Goal: Check status: Check status

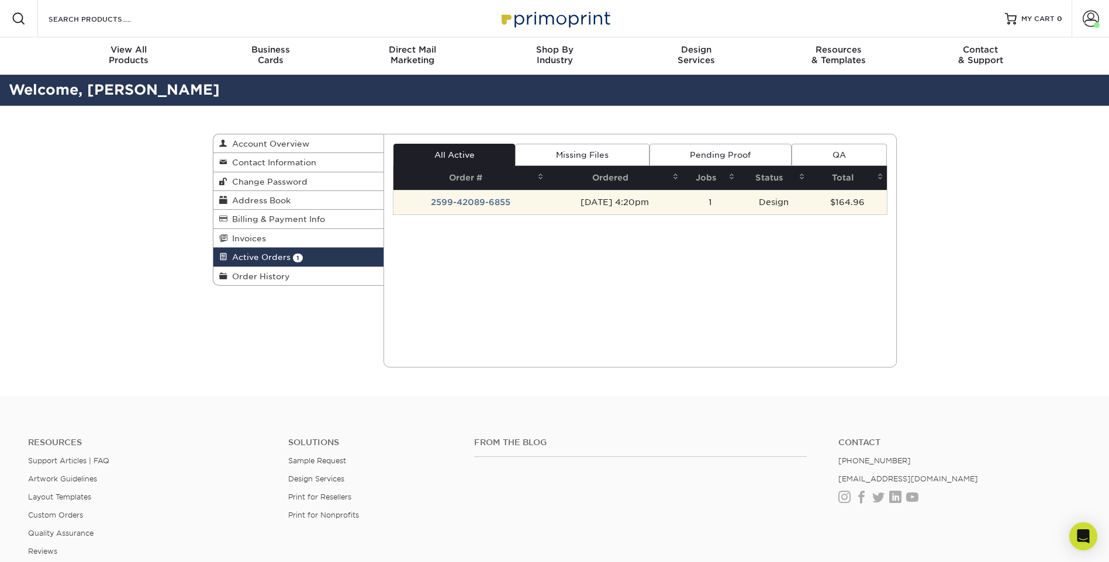
click at [451, 202] on td "2599-42089-6855" at bounding box center [470, 202] width 154 height 25
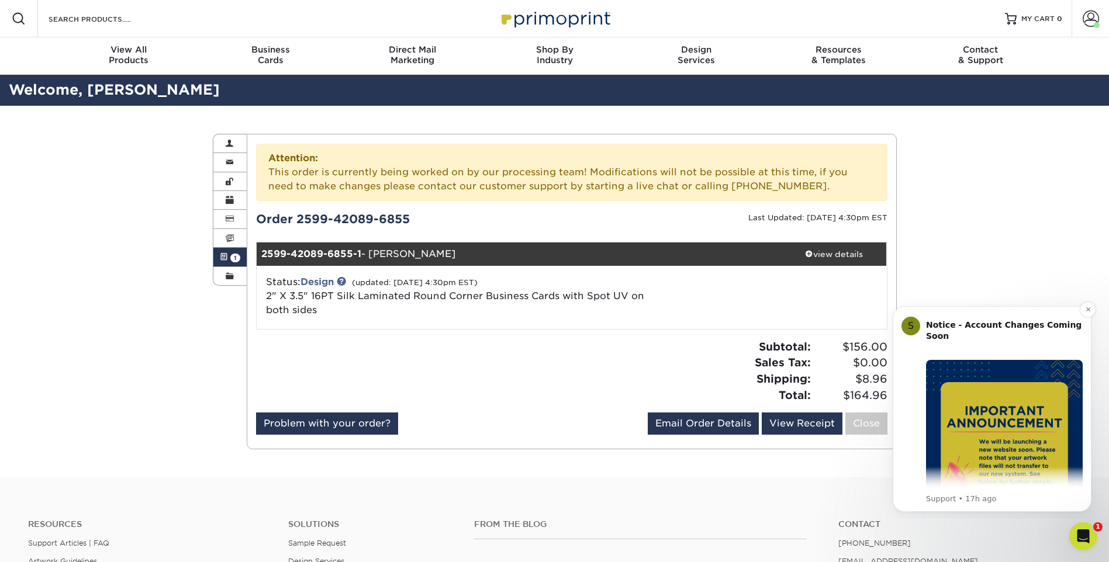
click at [1024, 435] on img "Message content" at bounding box center [1004, 438] width 157 height 157
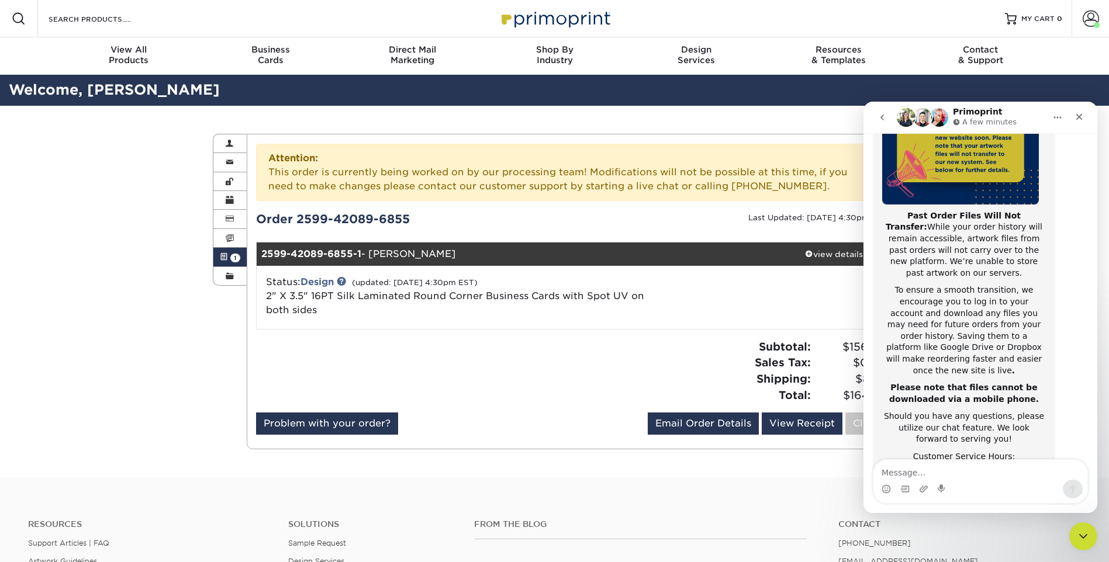
scroll to position [185, 0]
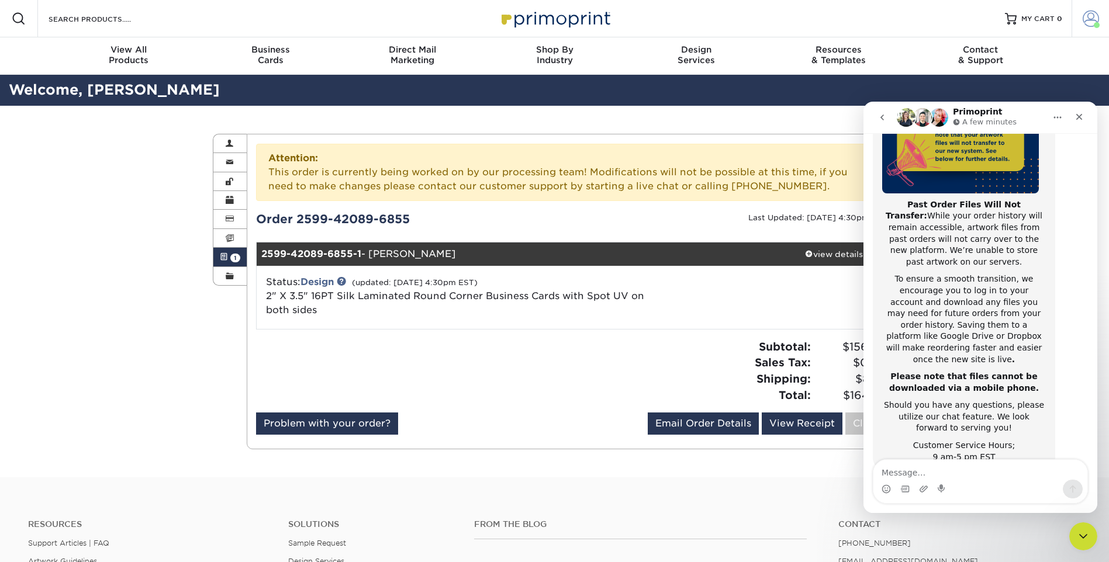
click at [1089, 20] on span at bounding box center [1090, 19] width 16 height 16
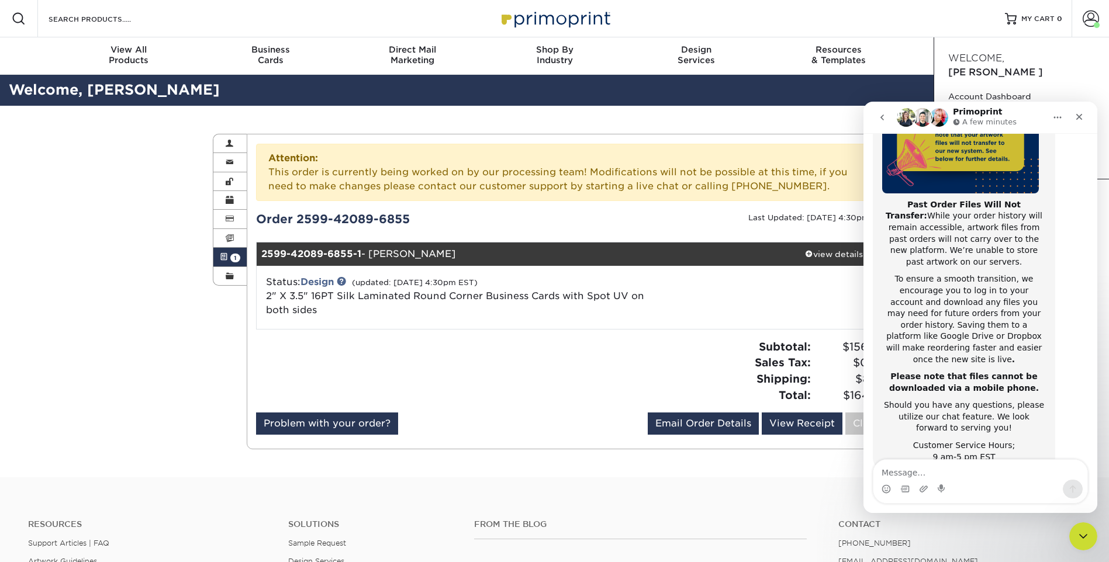
click at [1054, 120] on icon "Home" at bounding box center [1057, 117] width 9 height 9
click at [1069, 67] on div "Welcome, Jeremy" at bounding box center [1021, 65] width 174 height 37
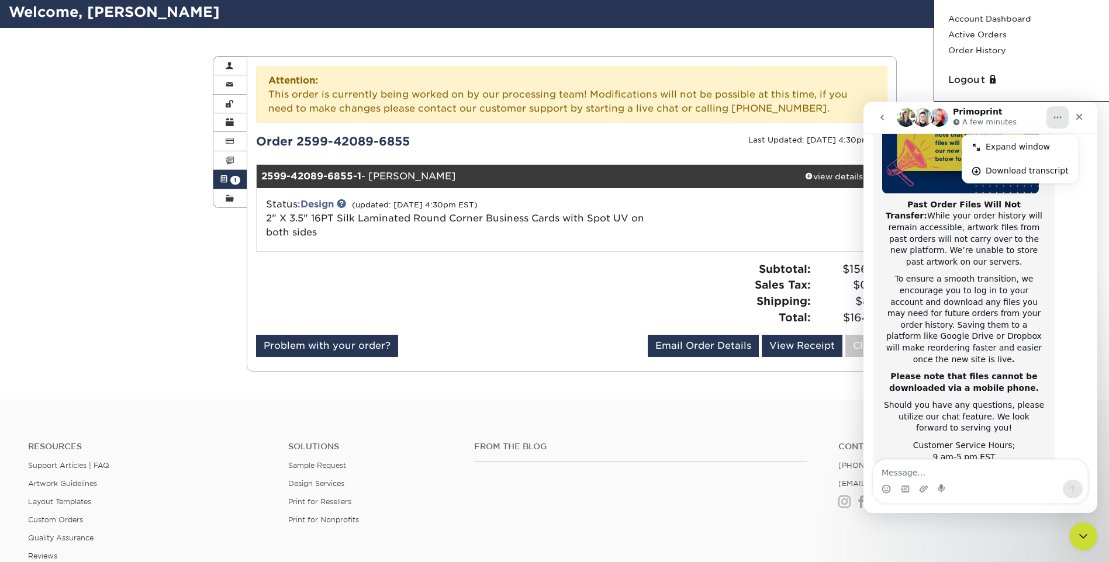
scroll to position [58, 0]
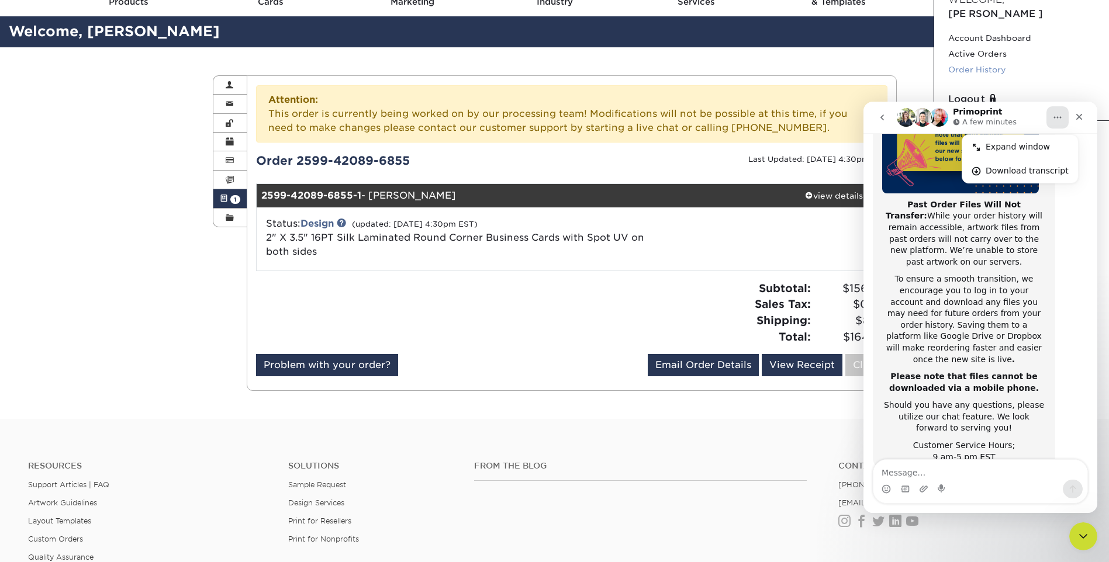
click at [996, 62] on link "Order History" at bounding box center [1021, 70] width 147 height 16
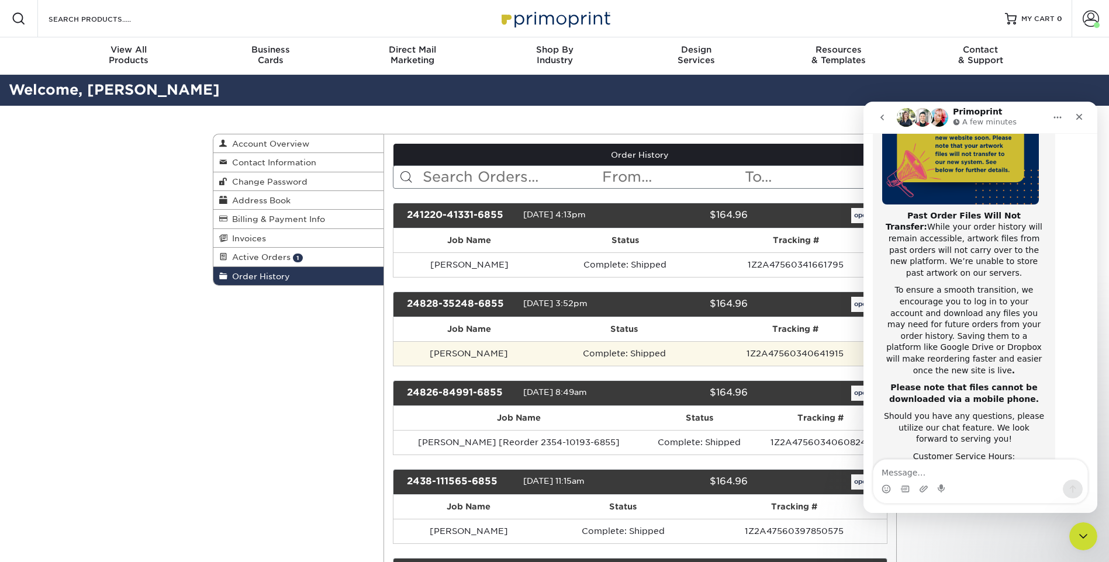
scroll to position [185, 0]
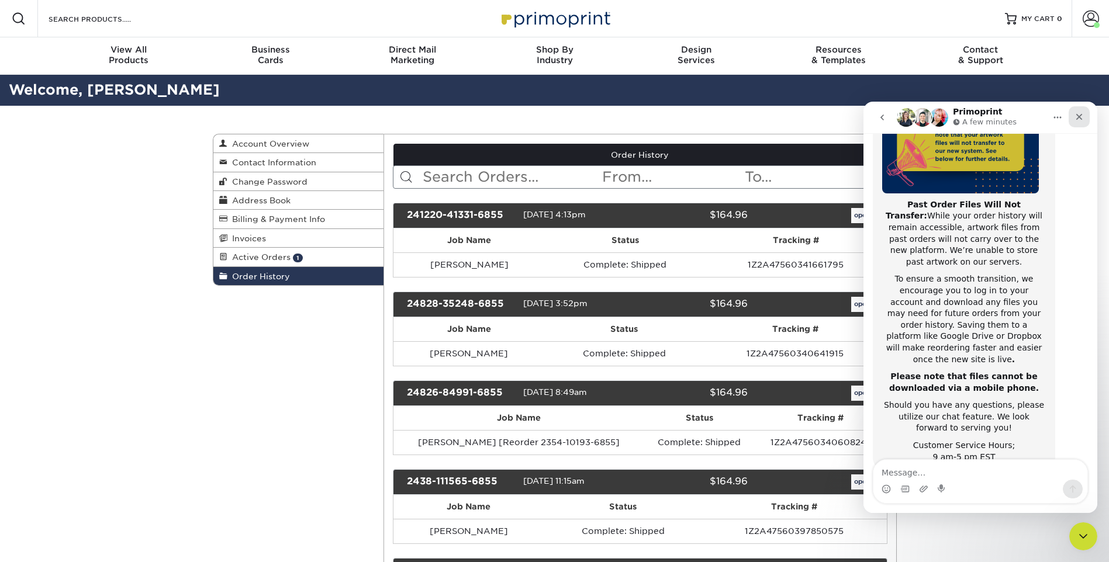
click at [1079, 116] on icon "Close" at bounding box center [1078, 116] width 9 height 9
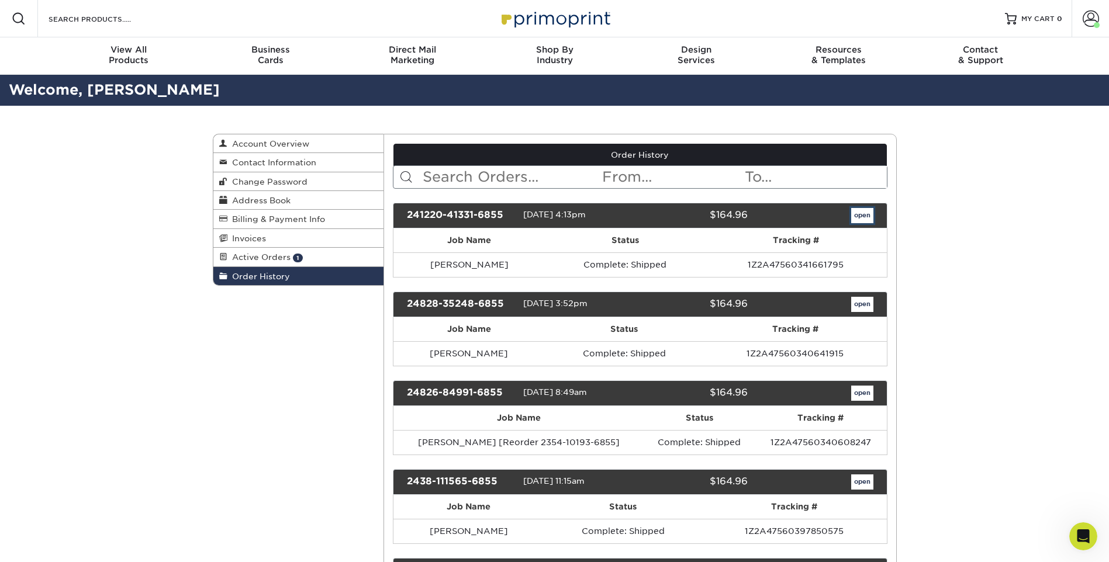
click at [864, 214] on link "open" at bounding box center [862, 215] width 22 height 15
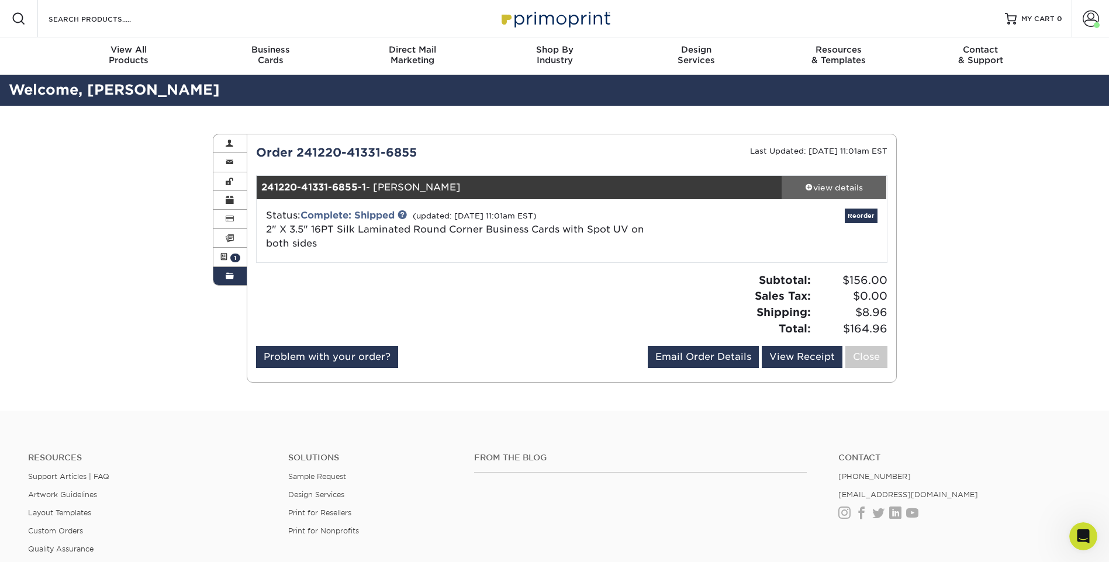
click at [852, 189] on div "view details" at bounding box center [833, 188] width 105 height 12
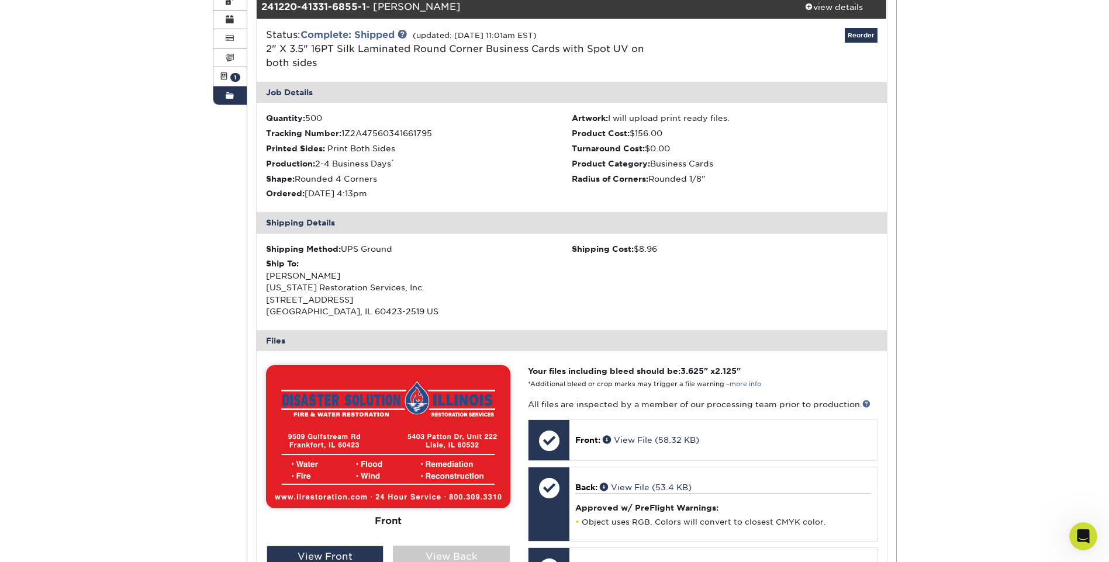
scroll to position [117, 0]
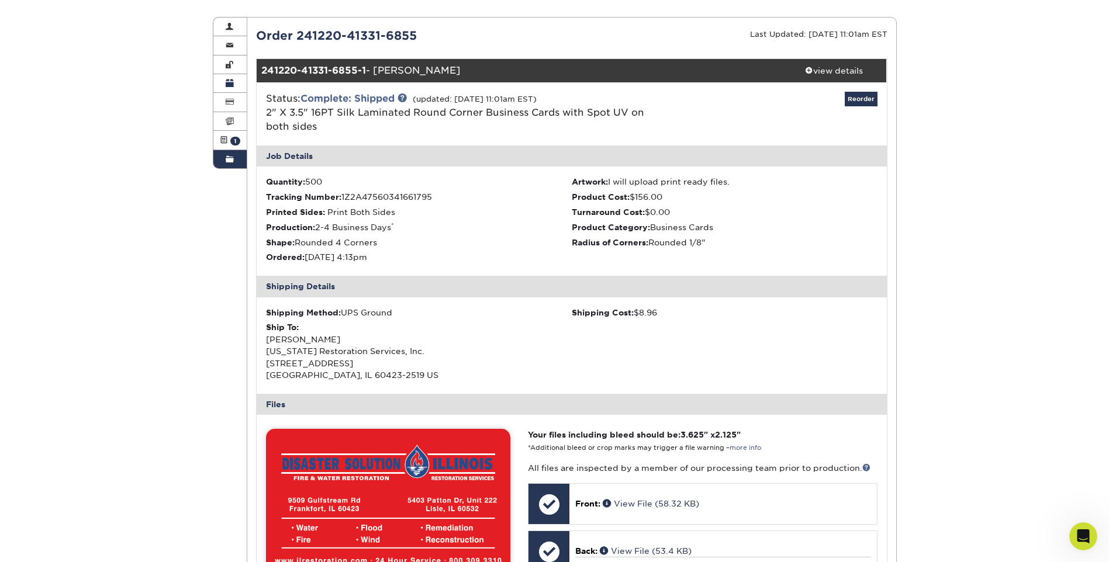
click at [227, 84] on span at bounding box center [230, 83] width 8 height 9
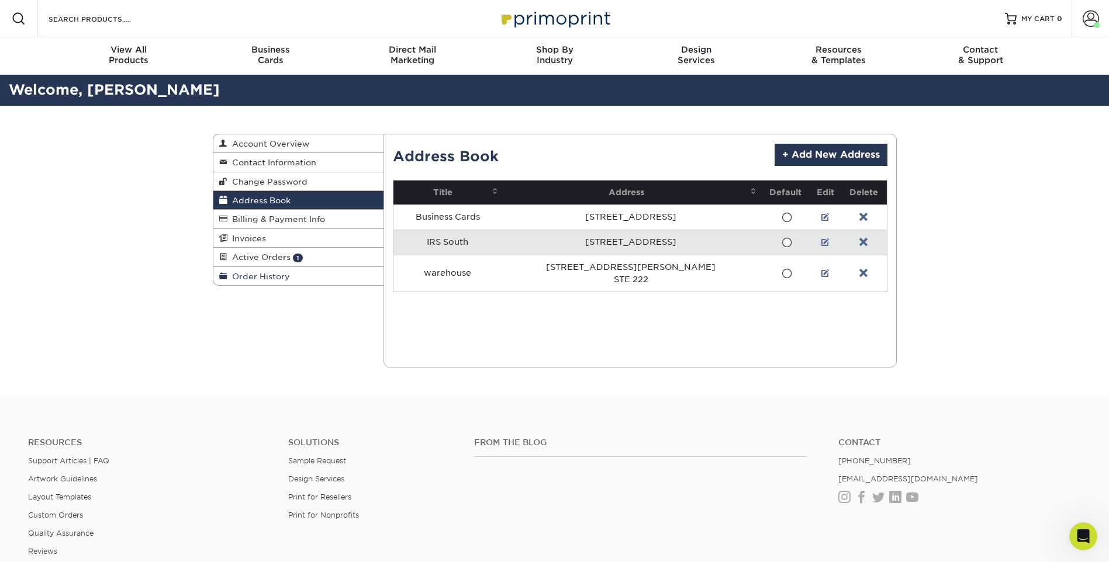
click at [269, 276] on span "Order History" at bounding box center [258, 276] width 63 height 9
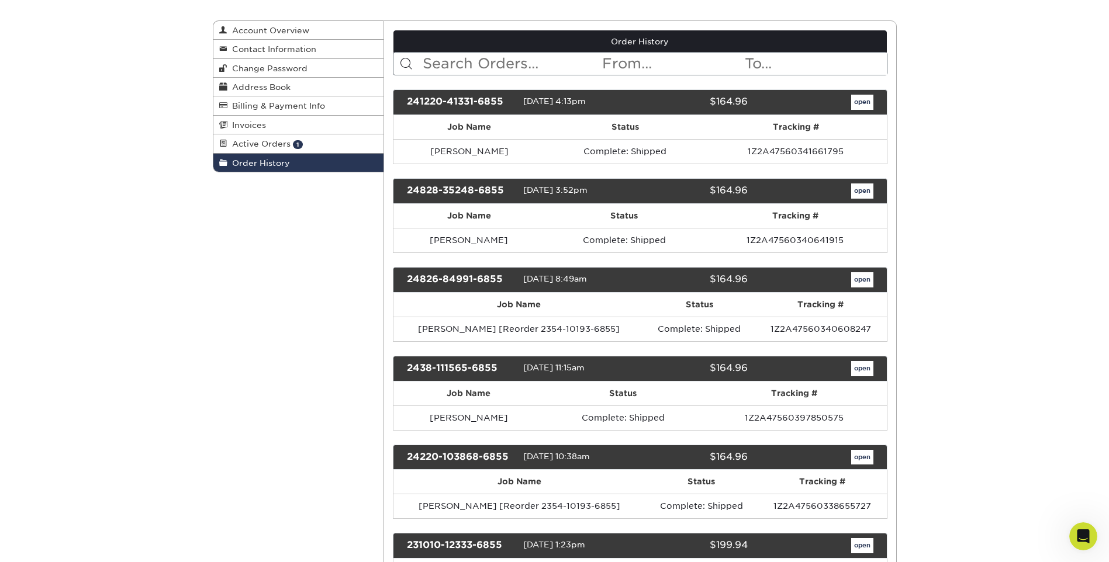
scroll to position [117, 0]
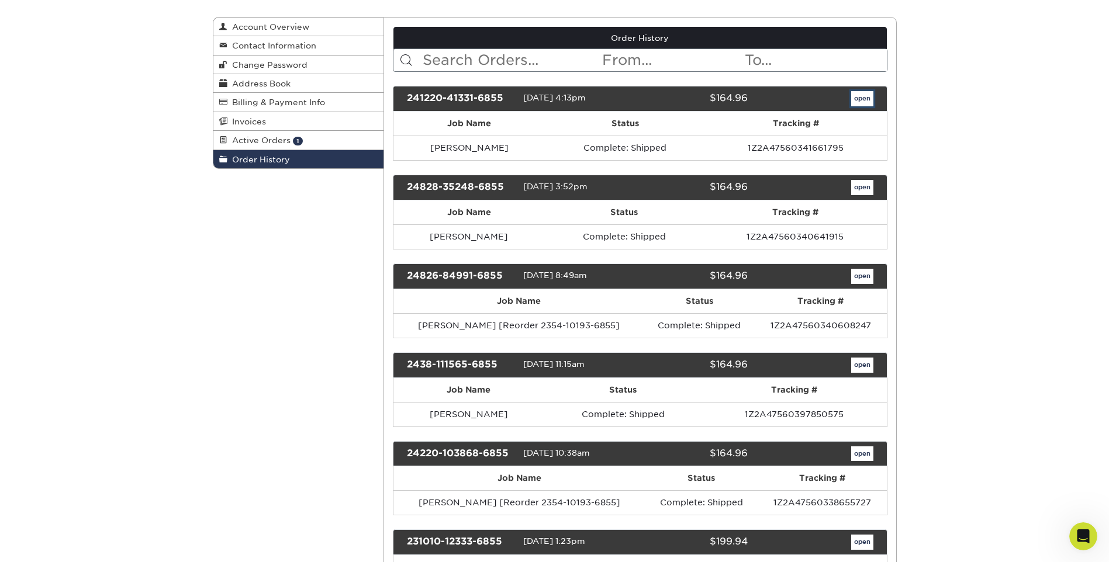
click at [866, 99] on link "open" at bounding box center [862, 98] width 22 height 15
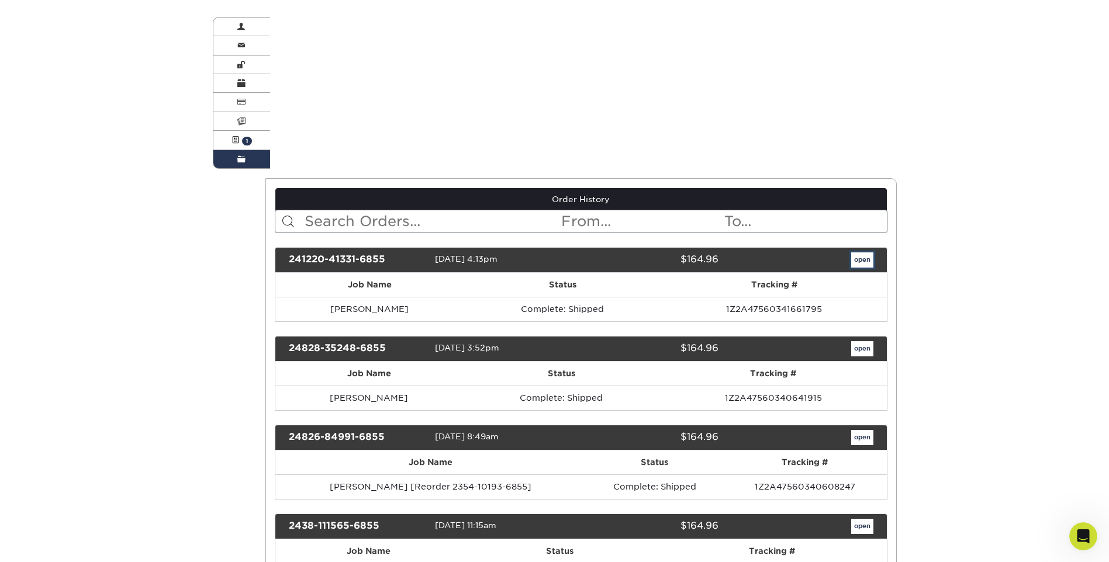
scroll to position [0, 0]
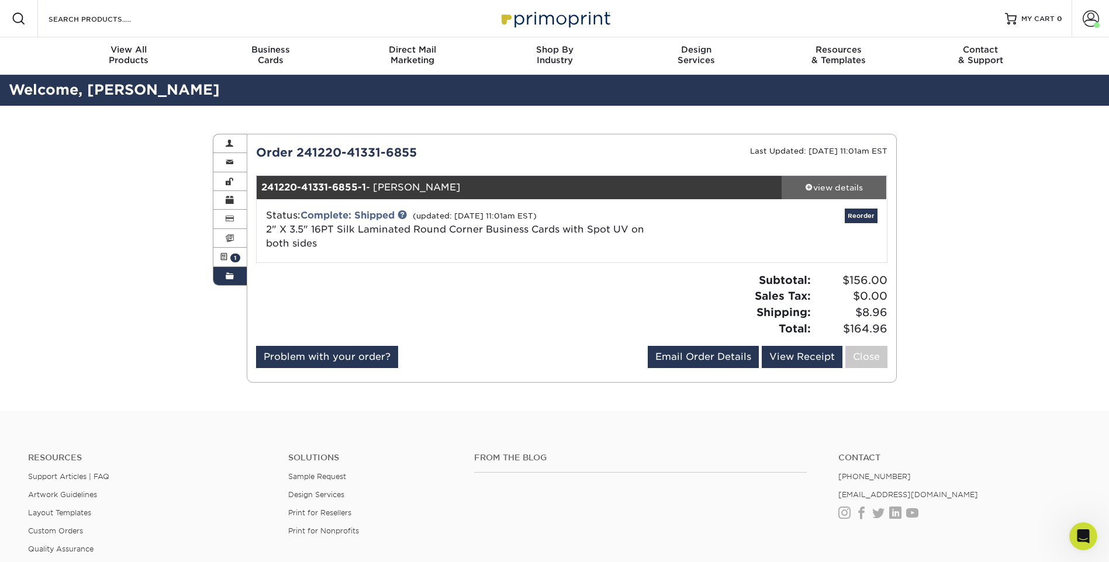
click at [850, 186] on div "view details" at bounding box center [833, 188] width 105 height 12
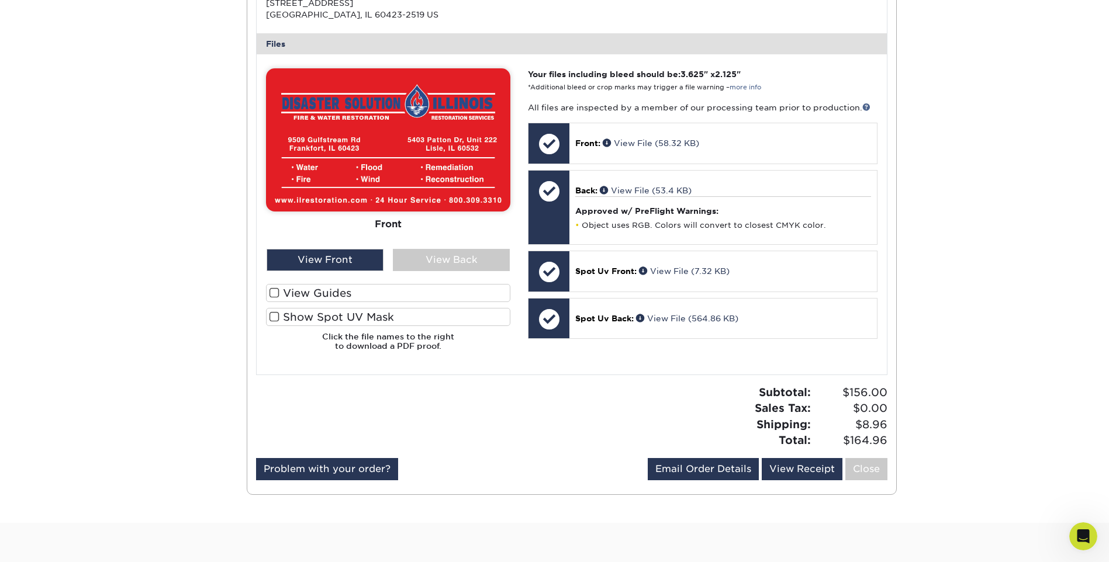
scroll to position [468, 0]
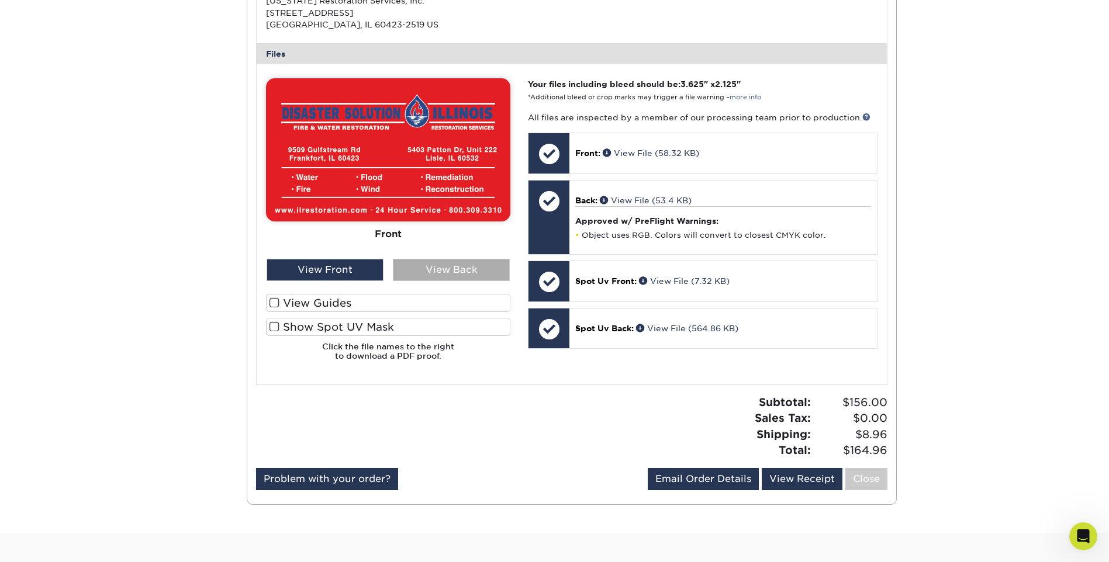
click at [465, 270] on div "View Back" at bounding box center [451, 270] width 117 height 22
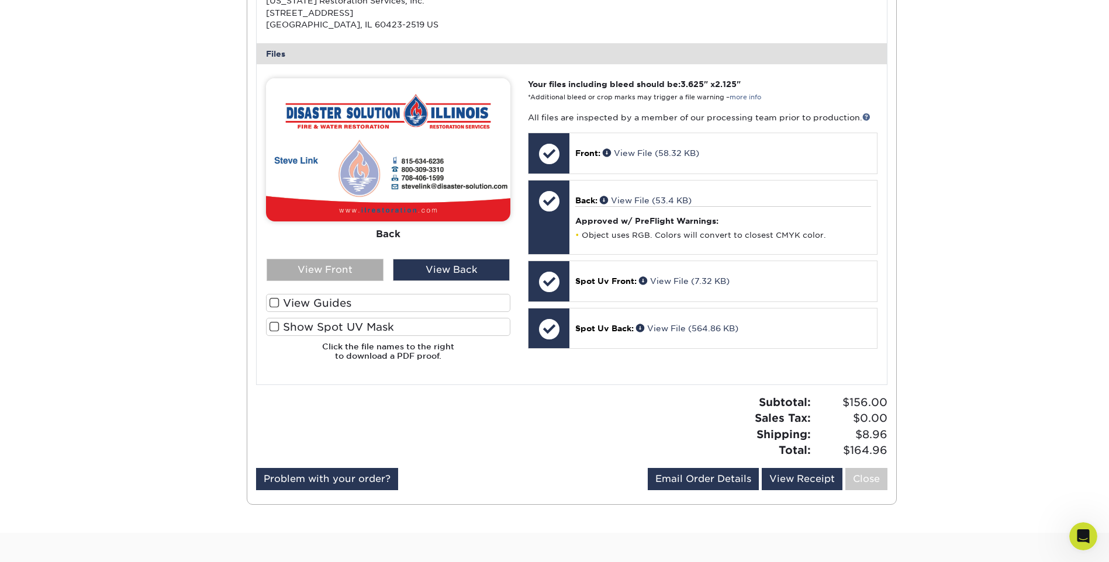
click at [315, 265] on div "View Front" at bounding box center [324, 270] width 117 height 22
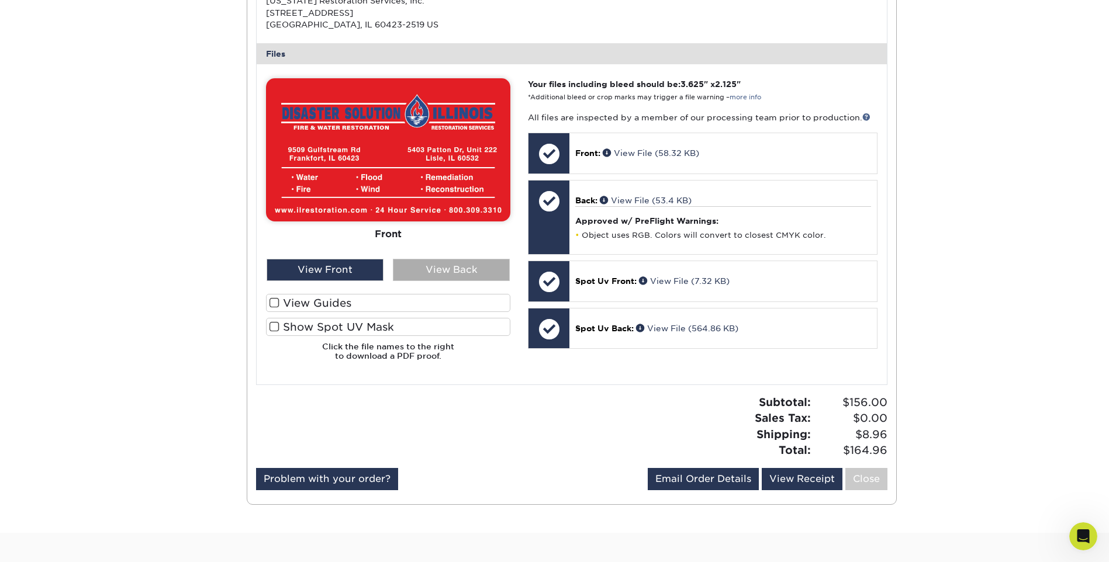
click at [458, 269] on div "View Back" at bounding box center [451, 270] width 117 height 22
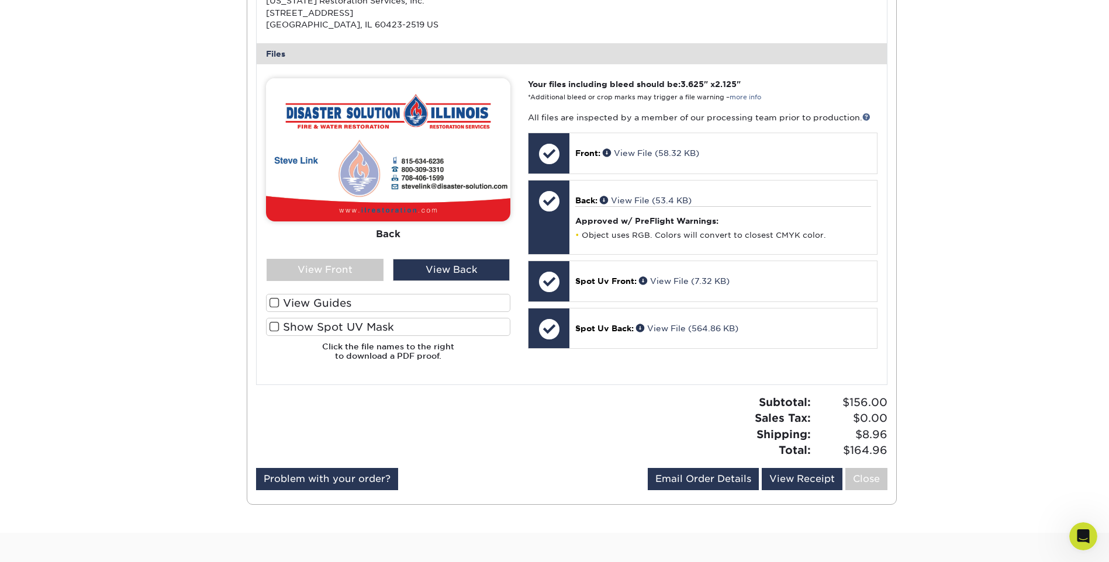
click at [176, 183] on div "Order History Account Overview Contact Information Change Password Address Book…" at bounding box center [554, 85] width 1109 height 895
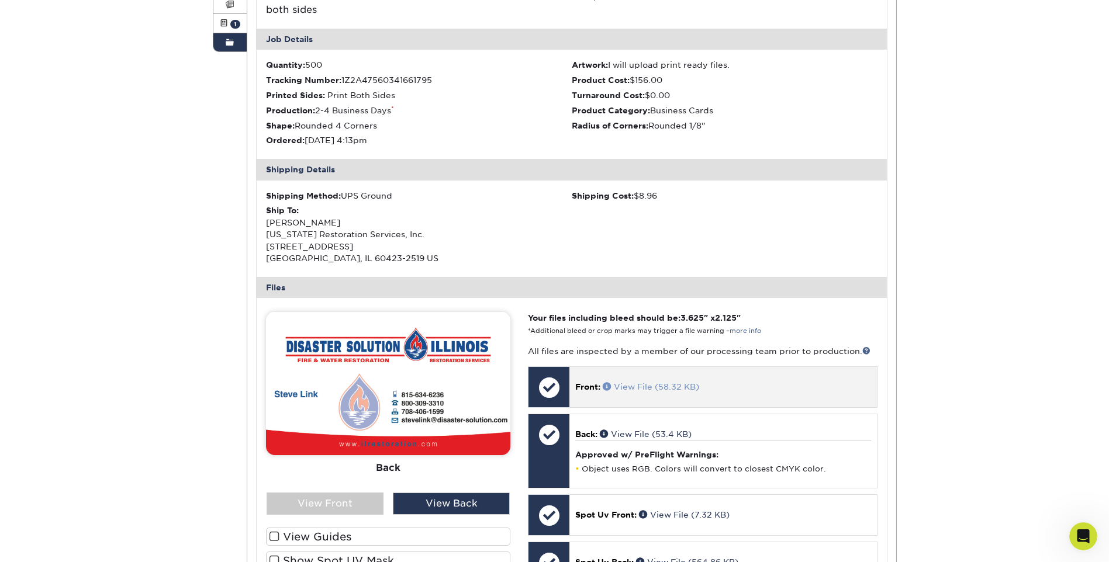
scroll to position [0, 0]
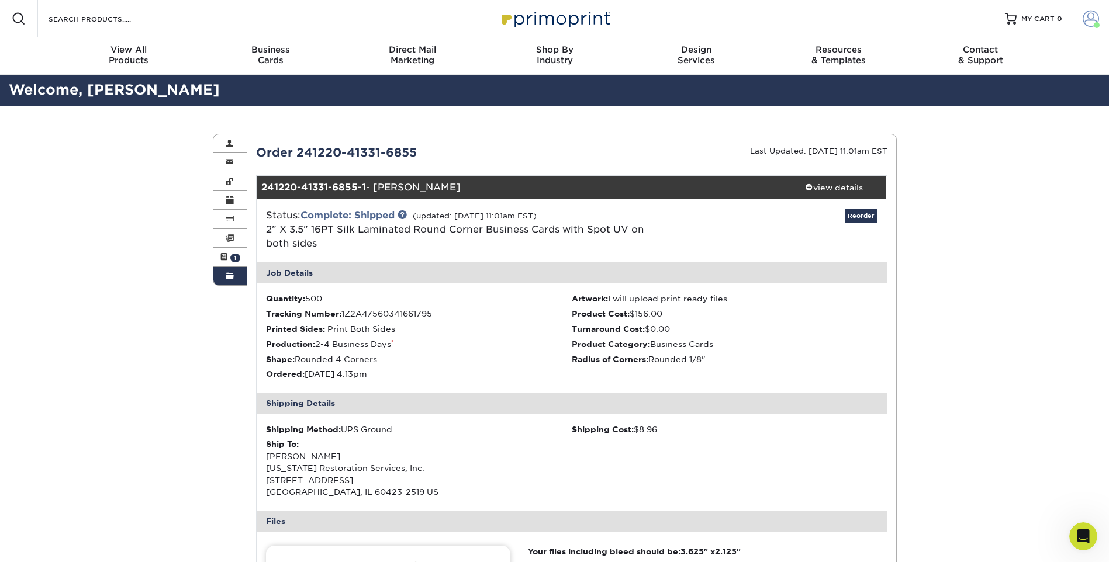
click at [1083, 22] on span at bounding box center [1090, 19] width 16 height 16
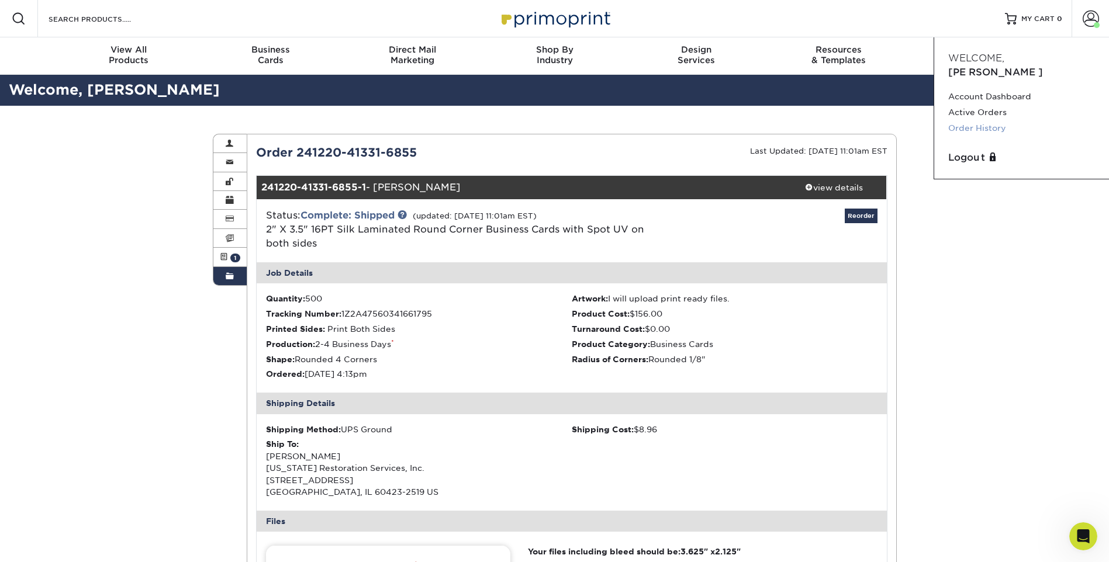
click at [991, 120] on link "Order History" at bounding box center [1021, 128] width 147 height 16
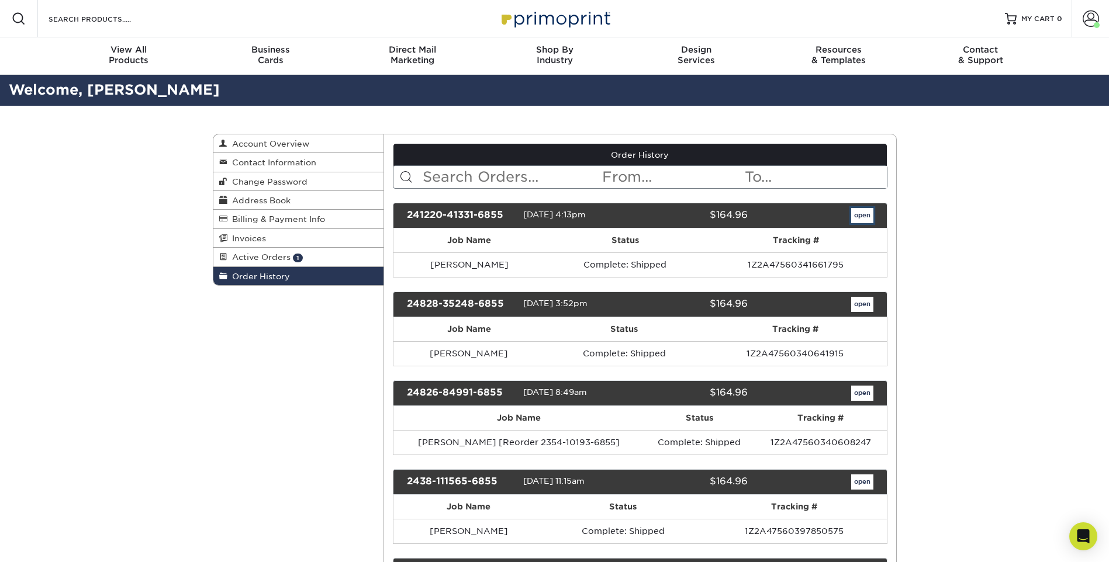
click at [866, 213] on link "open" at bounding box center [862, 215] width 22 height 15
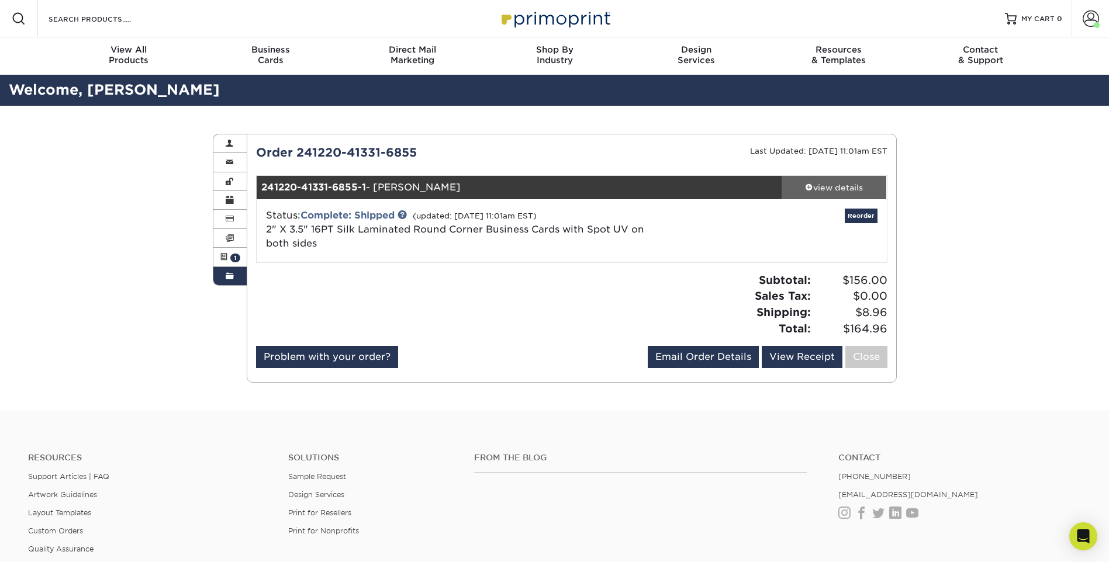
click at [818, 194] on link "view details" at bounding box center [833, 187] width 105 height 23
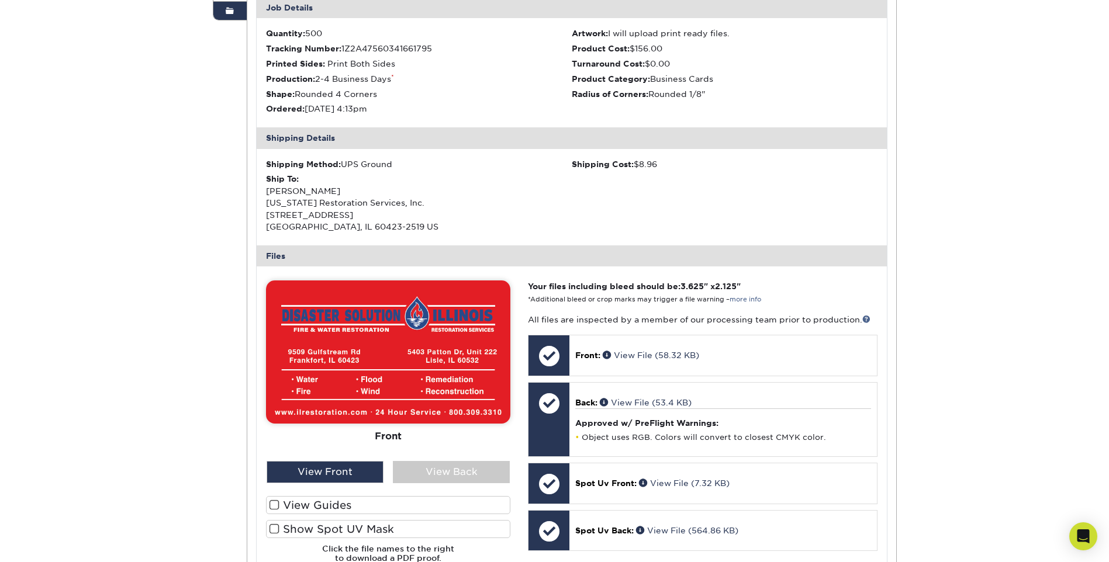
scroll to position [292, 0]
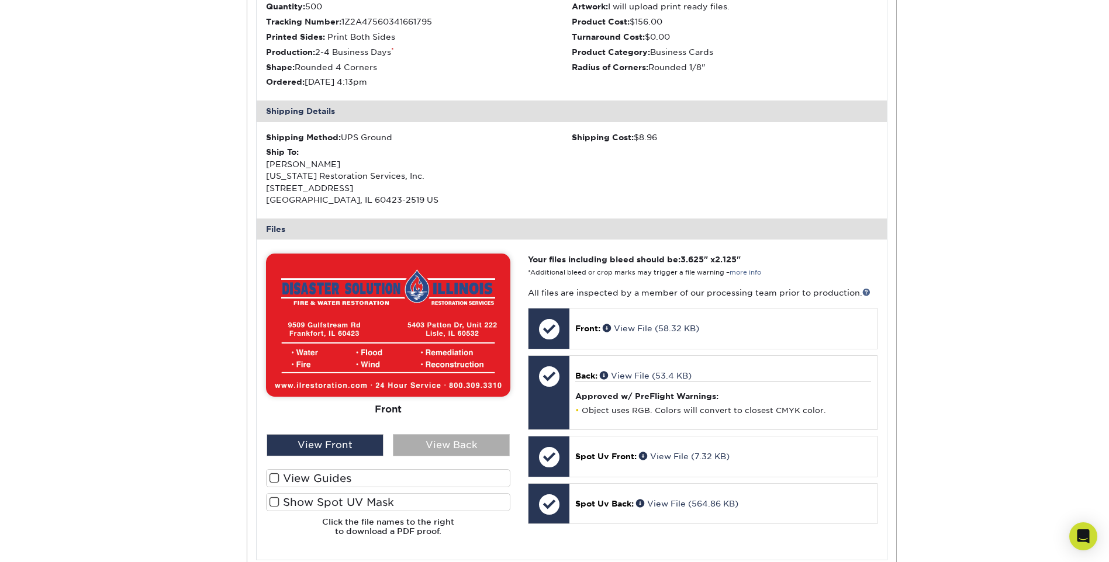
click at [432, 446] on div "View Back" at bounding box center [451, 445] width 117 height 22
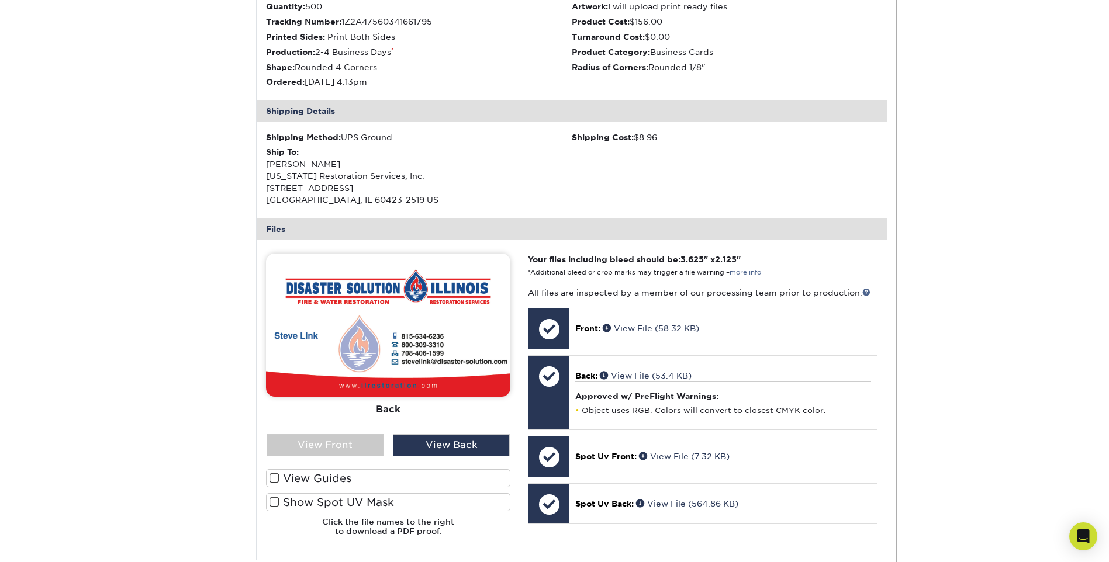
click at [345, 300] on img at bounding box center [388, 325] width 244 height 143
drag, startPoint x: 471, startPoint y: 356, endPoint x: 424, endPoint y: 351, distance: 47.6
click at [402, 307] on img at bounding box center [388, 325] width 244 height 143
click at [359, 303] on img at bounding box center [388, 325] width 244 height 143
click at [315, 446] on div "View Front" at bounding box center [324, 445] width 117 height 22
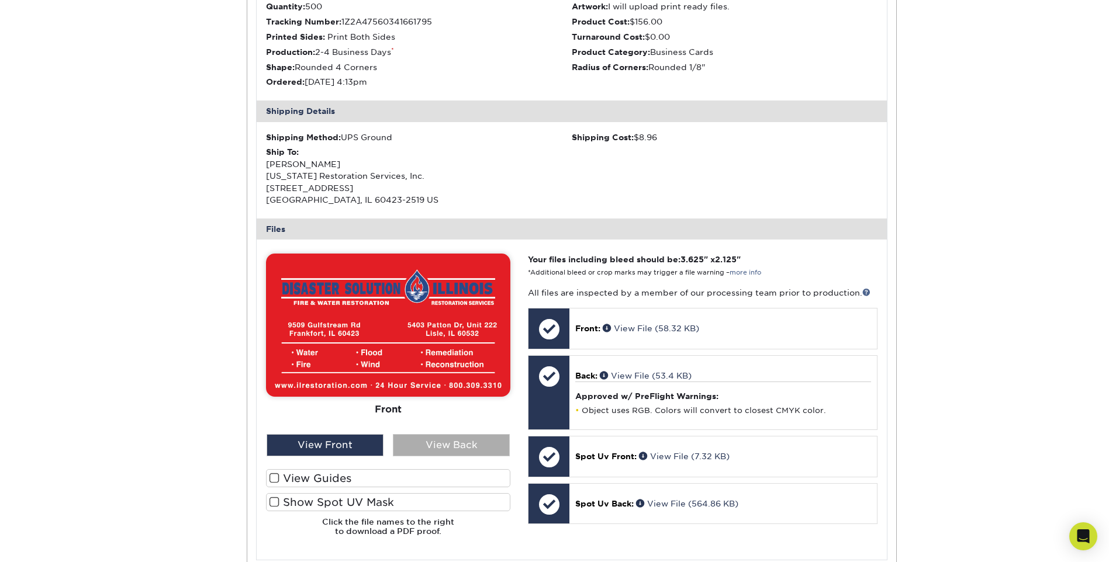
click at [426, 438] on div "View Back" at bounding box center [451, 445] width 117 height 22
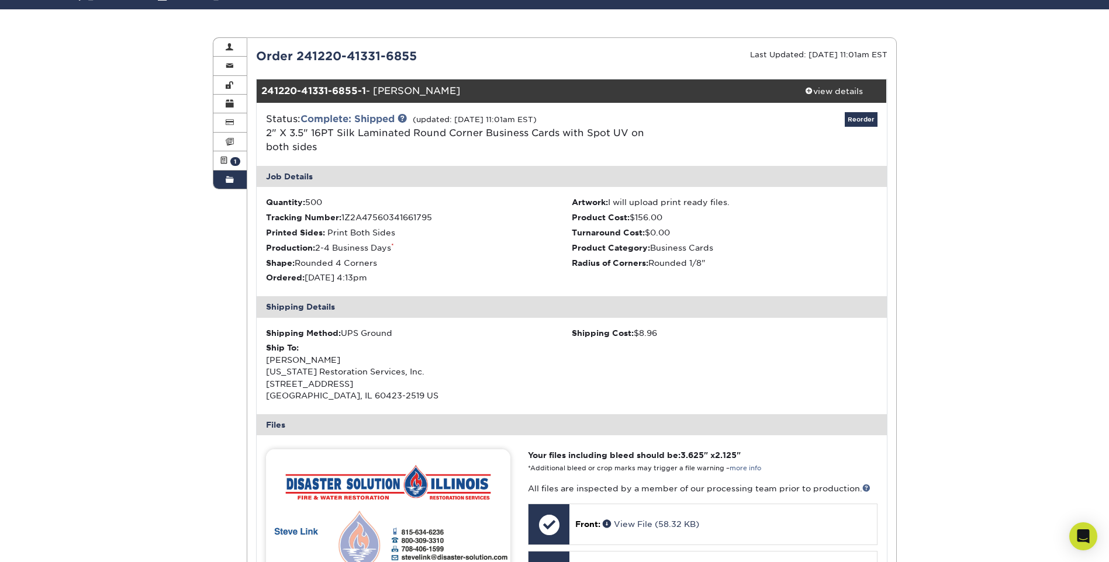
scroll to position [0, 0]
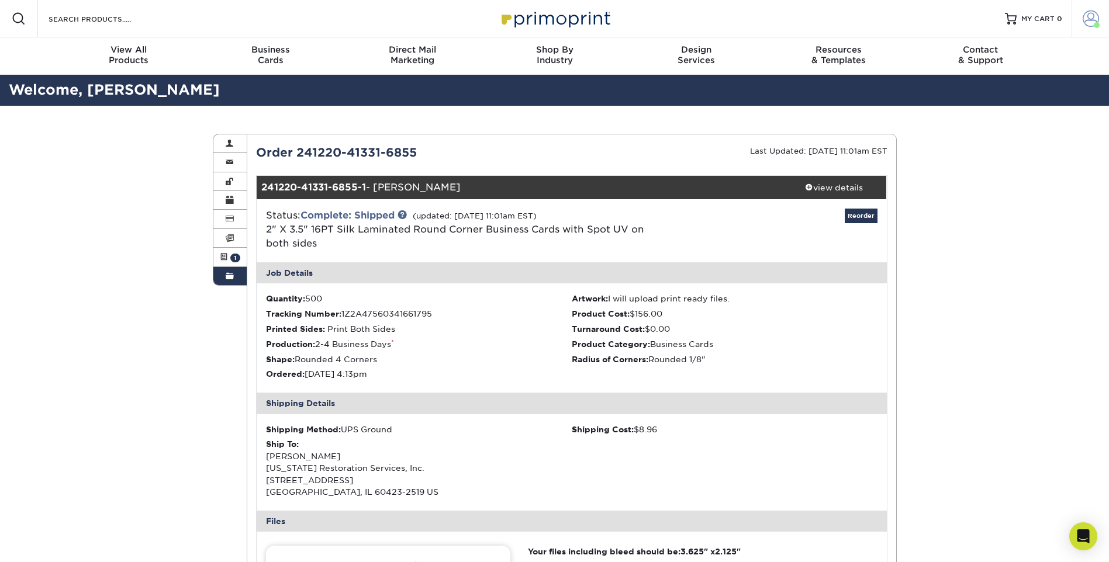
click at [1084, 21] on span at bounding box center [1090, 19] width 16 height 16
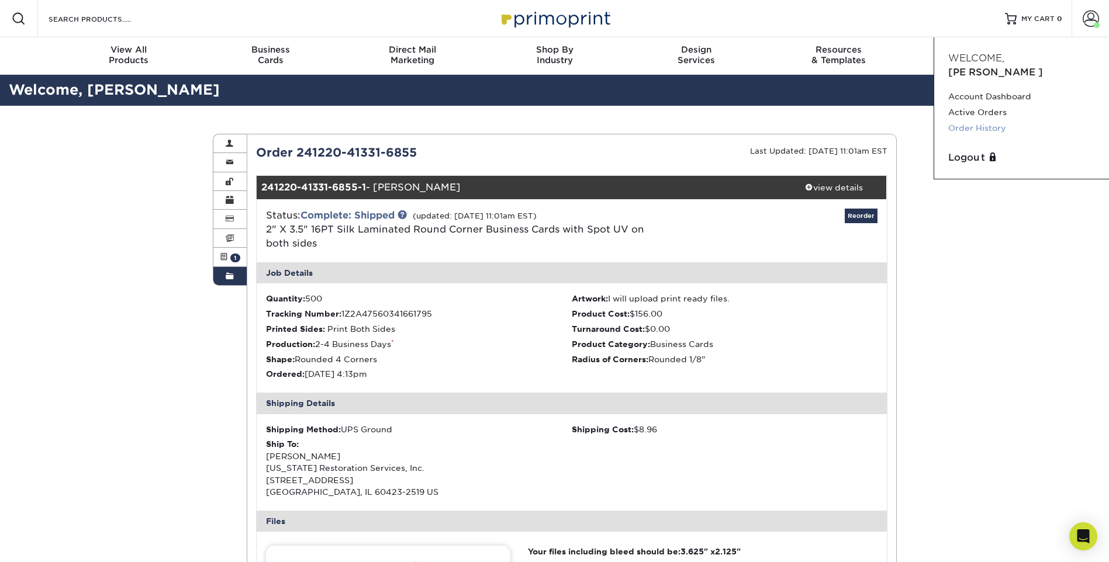
click at [989, 120] on link "Order History" at bounding box center [1021, 128] width 147 height 16
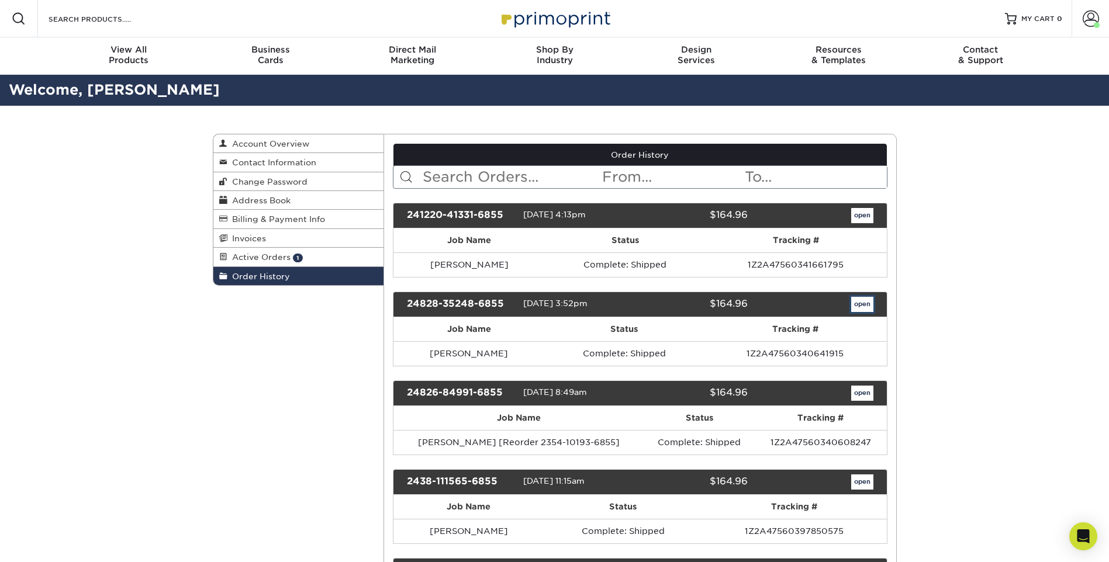
click at [858, 305] on link "open" at bounding box center [862, 304] width 22 height 15
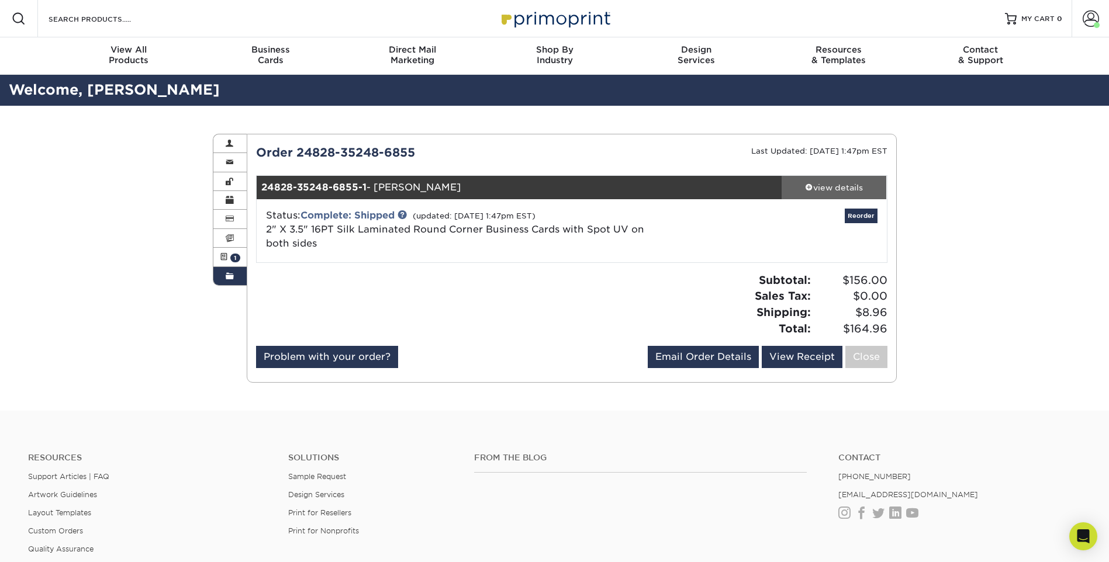
click at [831, 193] on div "view details" at bounding box center [833, 188] width 105 height 12
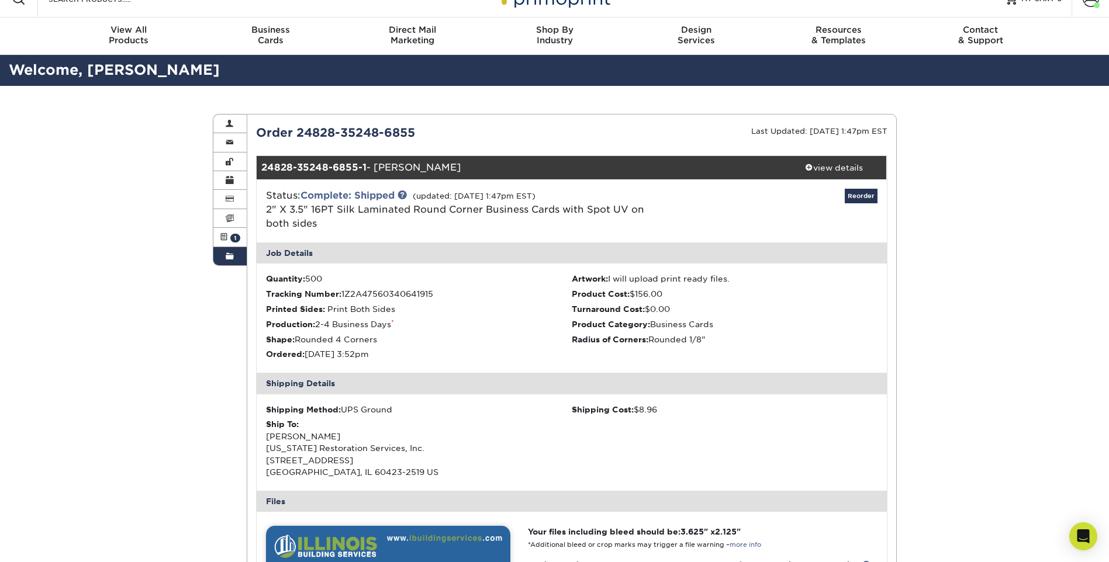
scroll to position [234, 0]
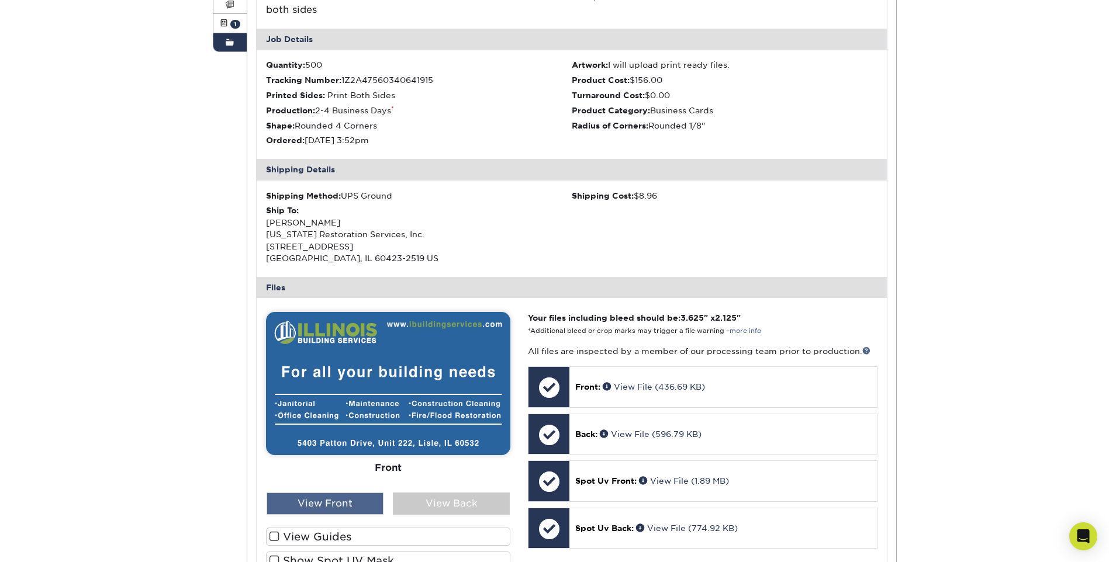
click at [333, 506] on div "View Front" at bounding box center [324, 504] width 117 height 22
click at [414, 506] on div "View Back" at bounding box center [451, 504] width 117 height 22
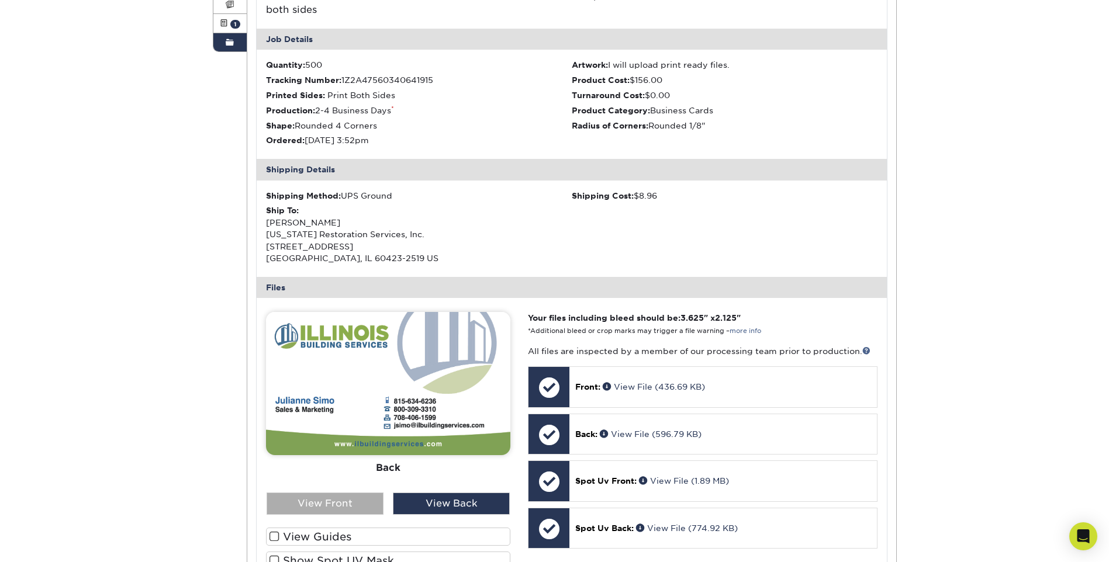
click at [322, 501] on div "View Front" at bounding box center [324, 504] width 117 height 22
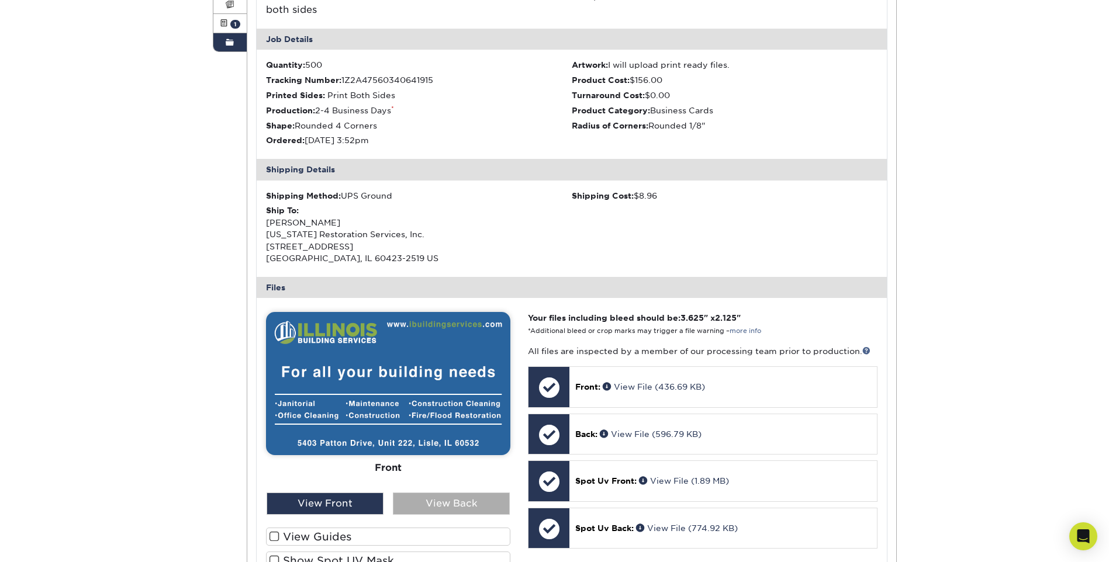
click at [420, 507] on div "View Back" at bounding box center [451, 504] width 117 height 22
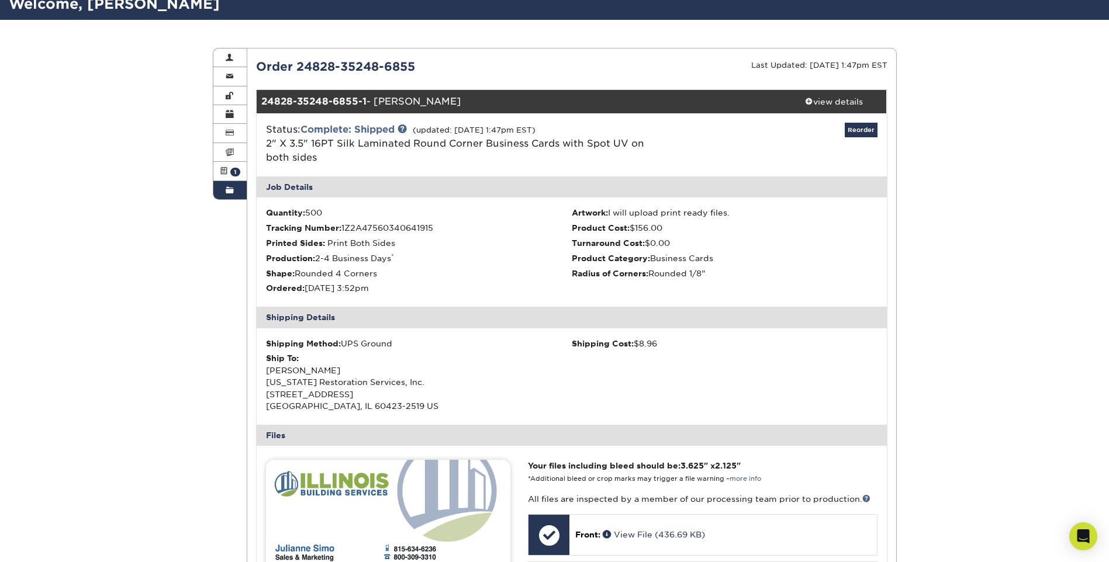
scroll to position [0, 0]
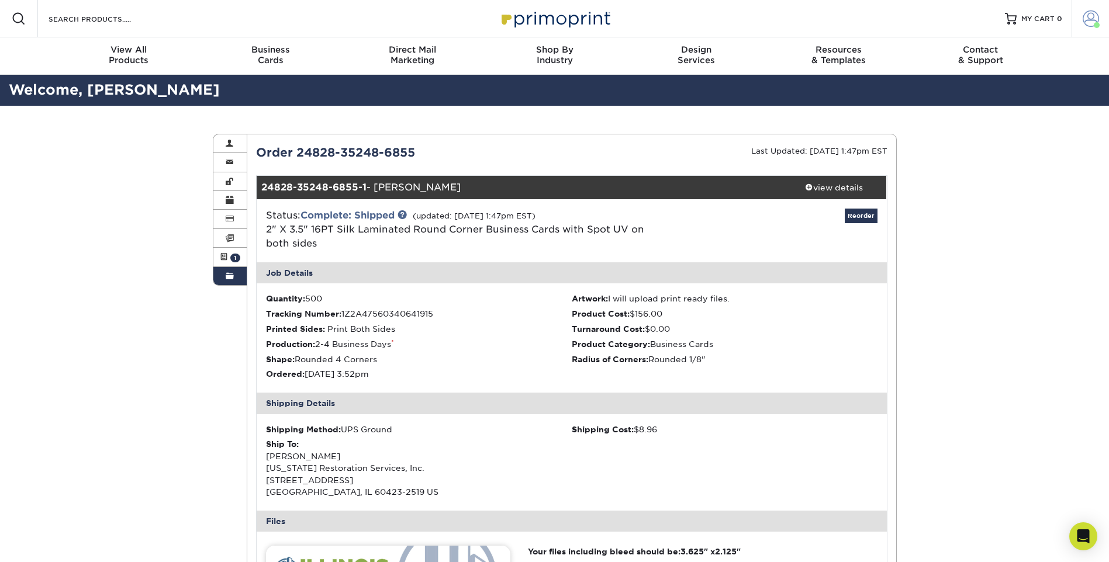
click at [1092, 22] on span at bounding box center [1090, 19] width 16 height 16
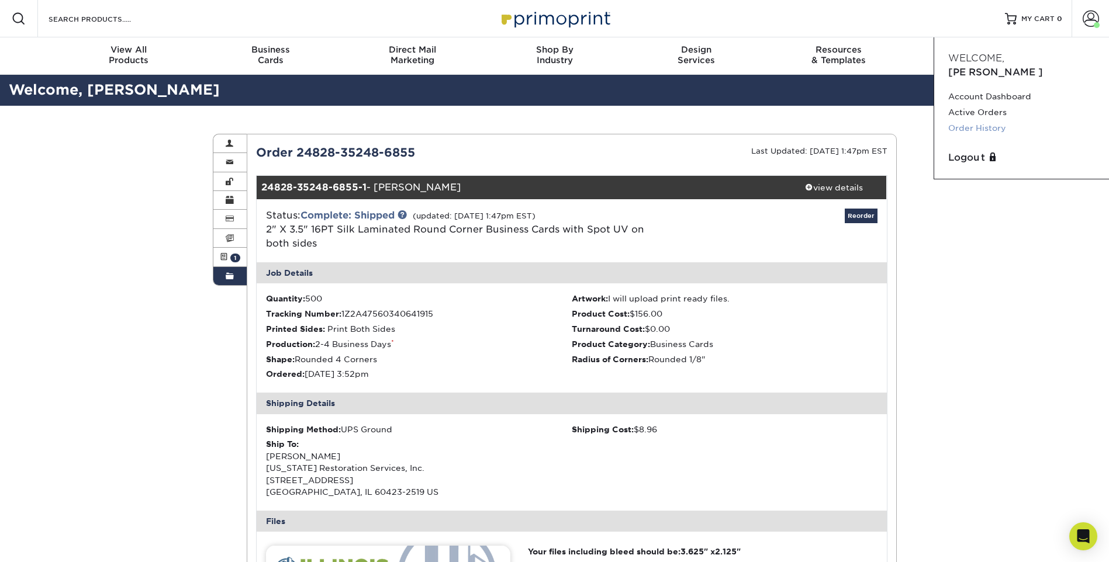
click at [995, 120] on link "Order History" at bounding box center [1021, 128] width 147 height 16
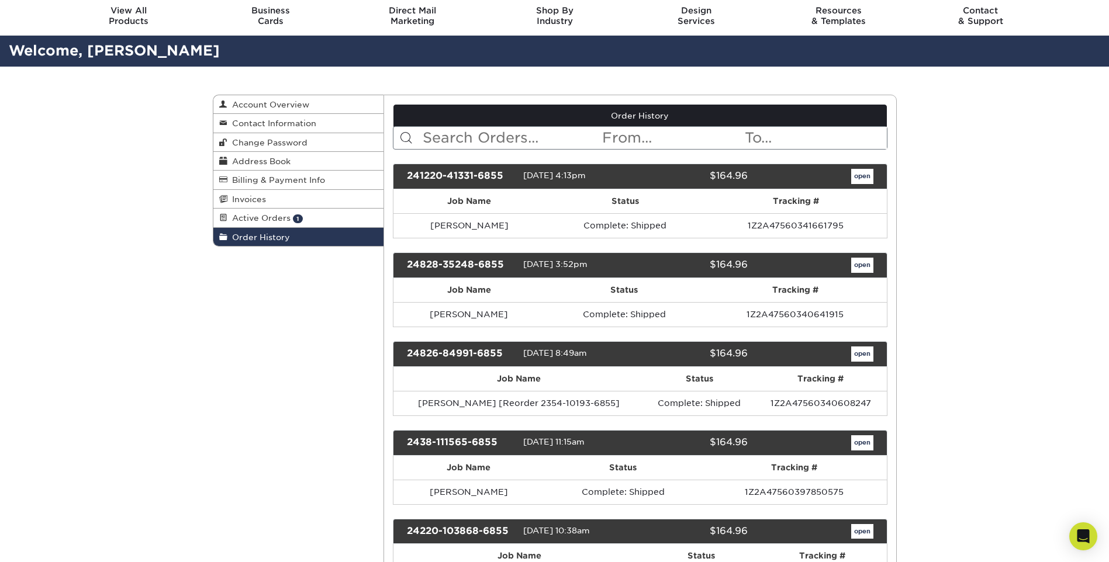
scroll to position [58, 0]
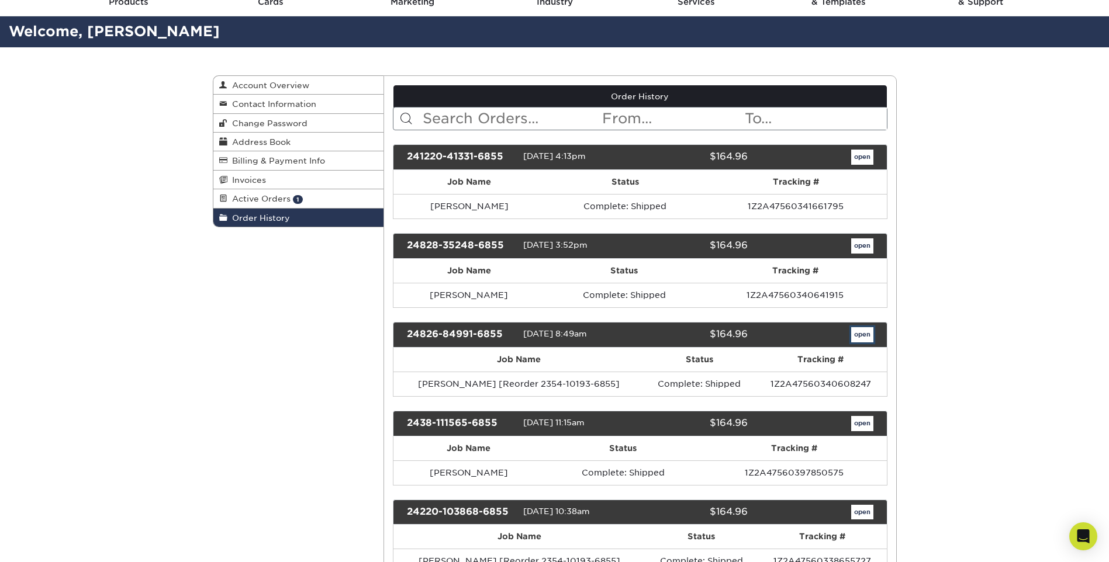
click at [863, 340] on link "open" at bounding box center [862, 334] width 22 height 15
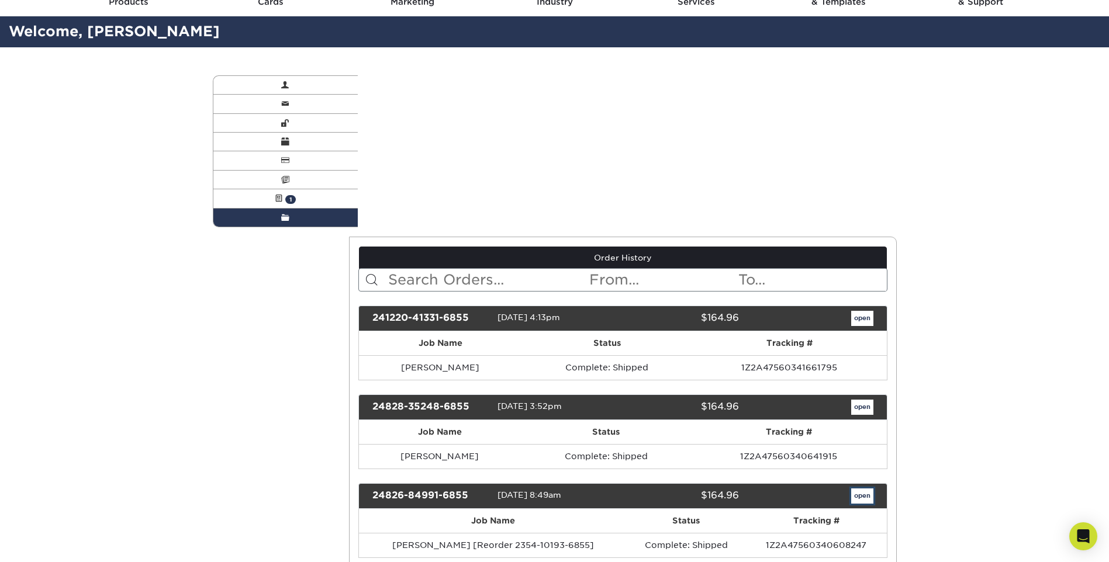
scroll to position [0, 0]
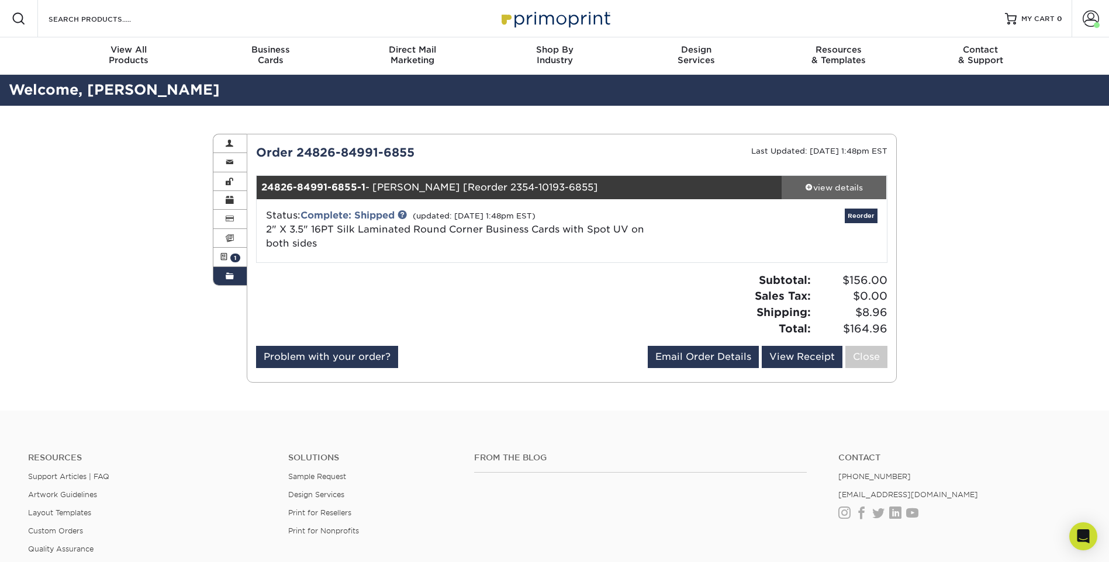
click at [852, 191] on div "view details" at bounding box center [833, 188] width 105 height 12
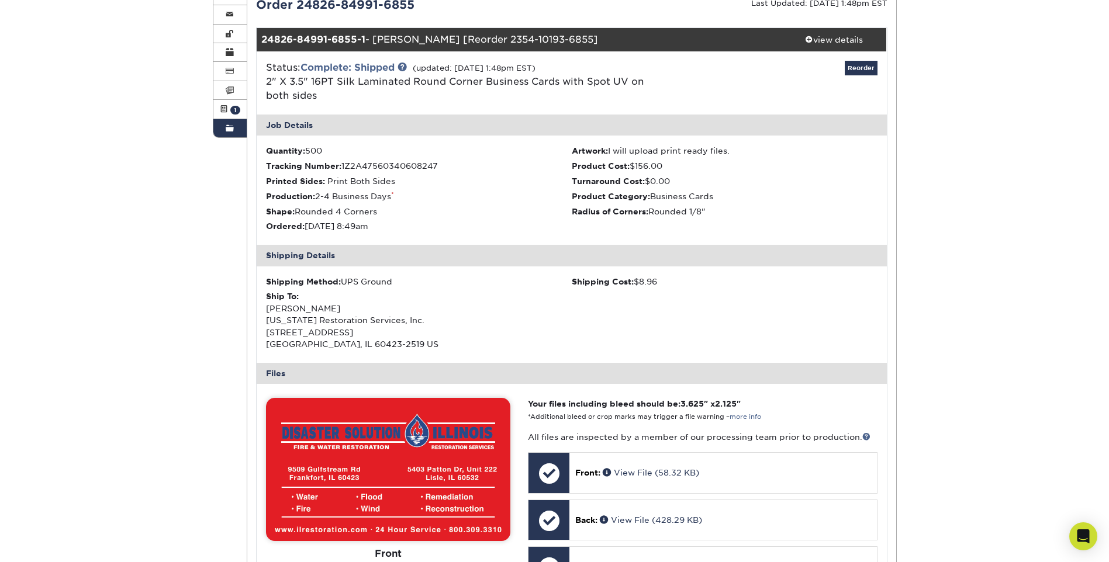
scroll to position [292, 0]
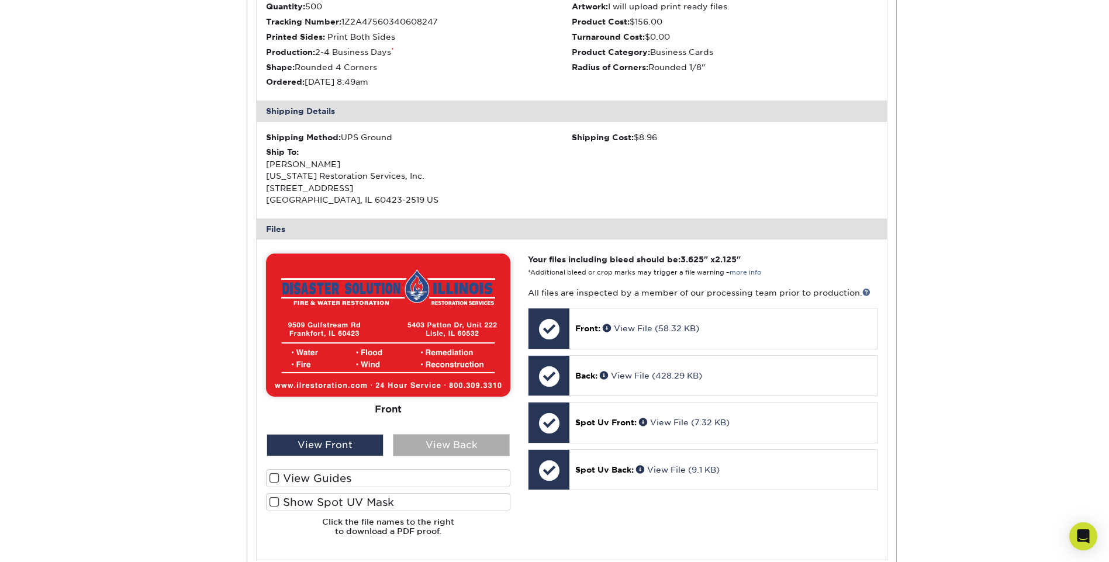
click at [448, 442] on div "View Back" at bounding box center [451, 445] width 117 height 22
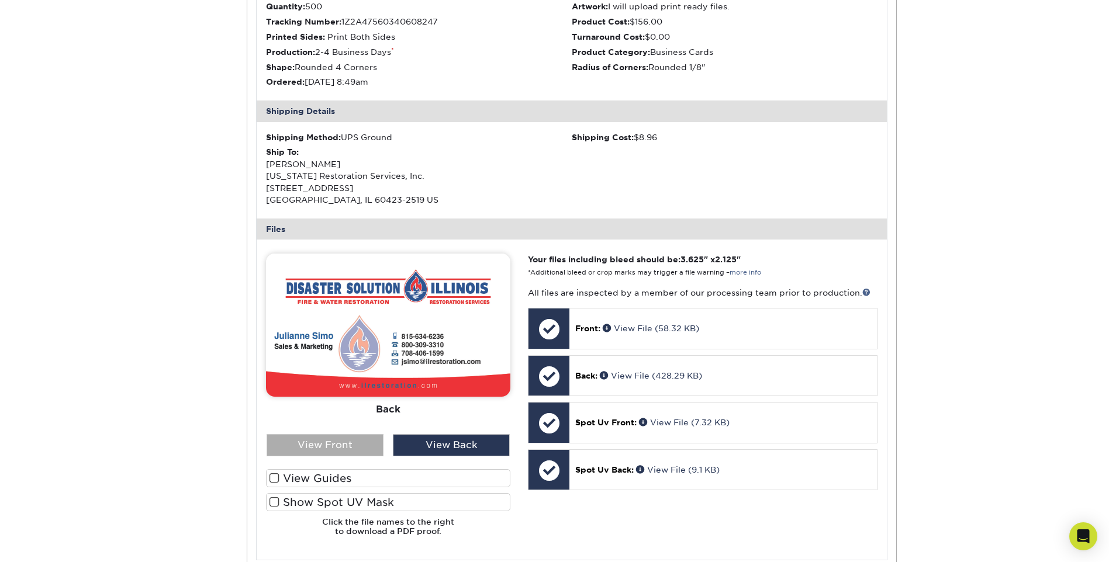
click at [344, 441] on div "View Front" at bounding box center [324, 445] width 117 height 22
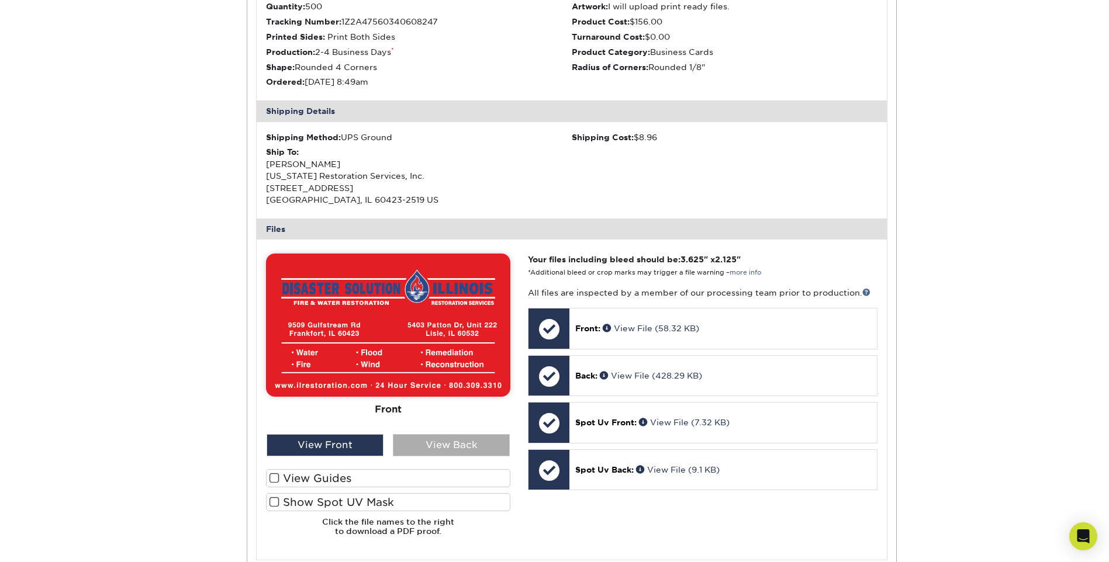
click at [422, 445] on div "View Back" at bounding box center [451, 445] width 117 height 22
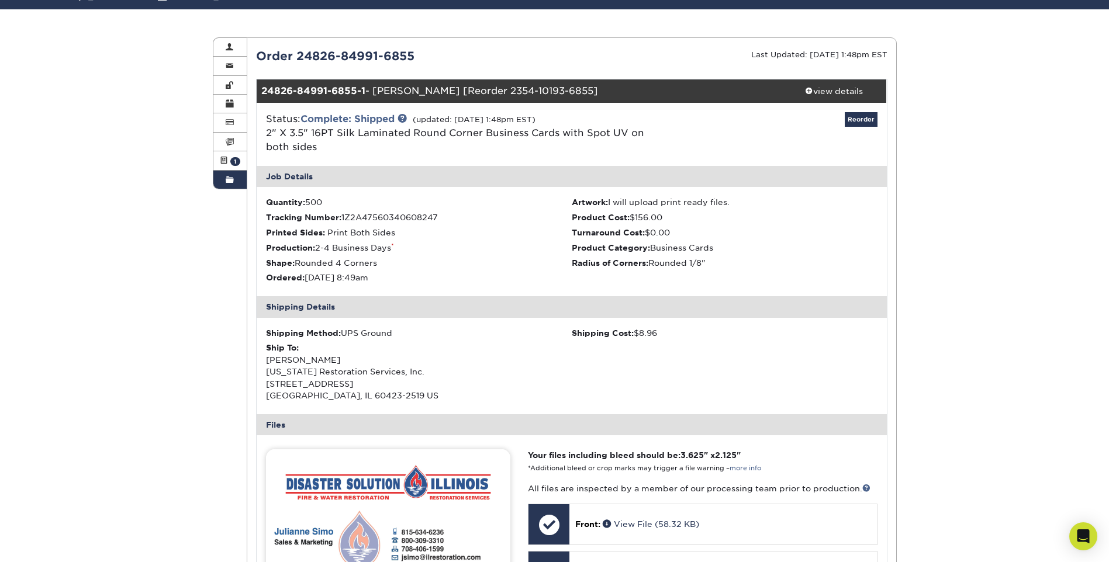
scroll to position [0, 0]
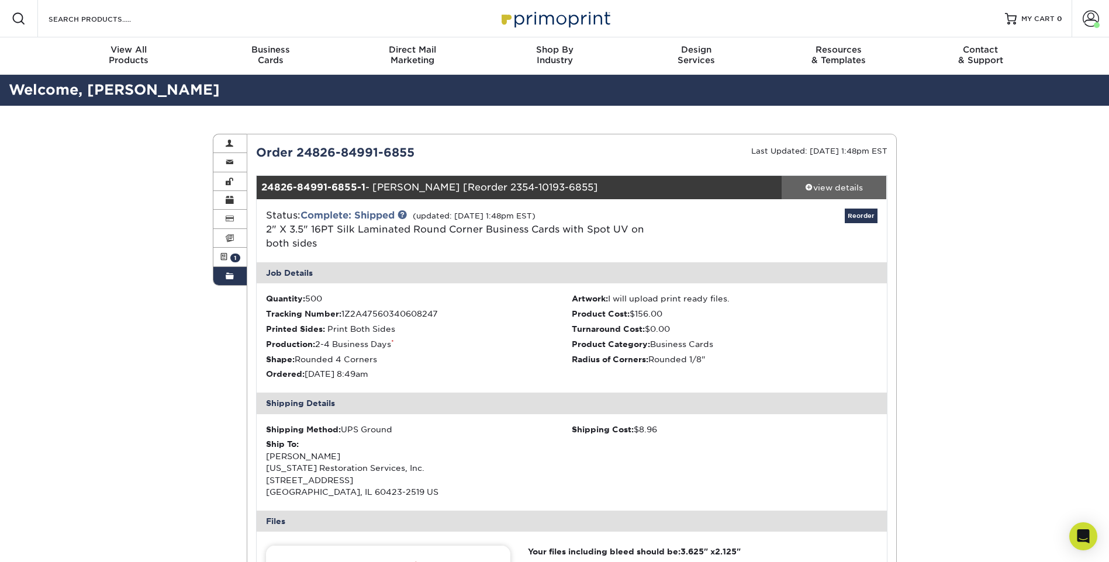
click at [826, 192] on div "view details" at bounding box center [833, 188] width 105 height 12
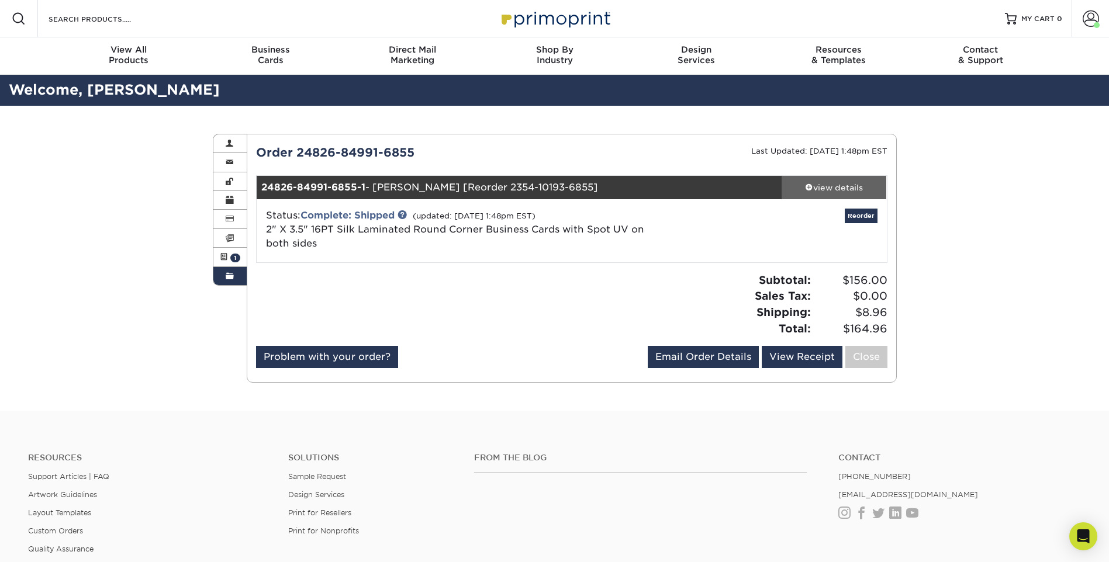
click at [826, 192] on div "view details" at bounding box center [833, 188] width 105 height 12
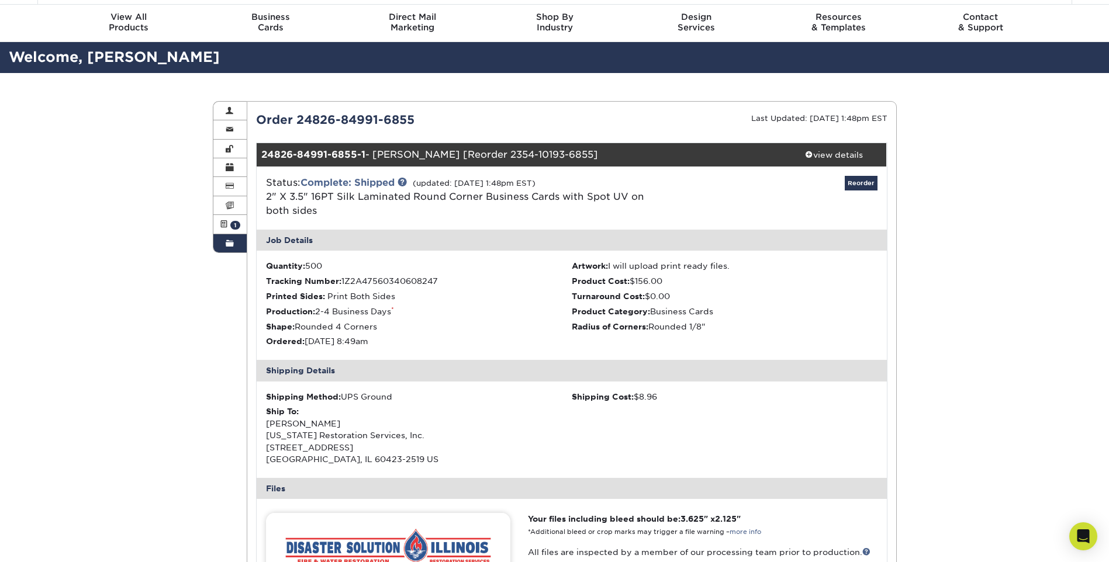
scroll to position [58, 0]
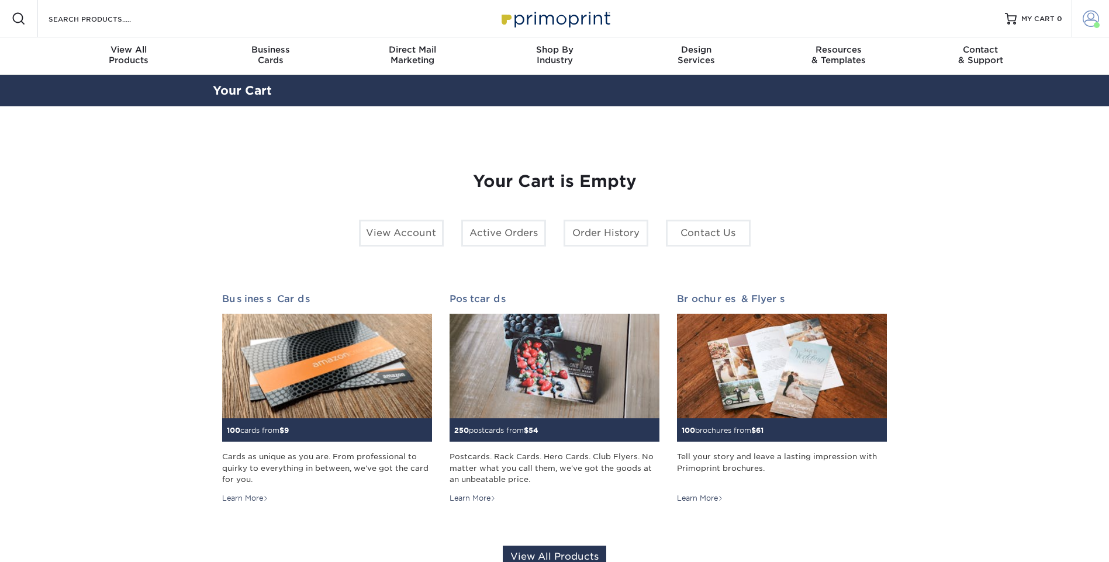
click at [1091, 17] on span at bounding box center [1090, 19] width 16 height 16
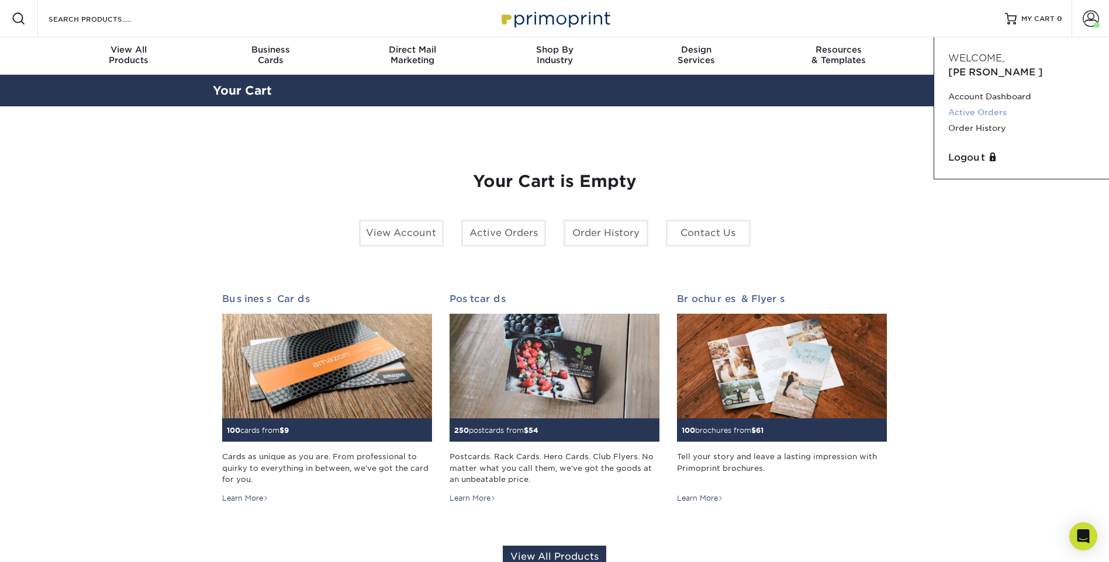
click at [1000, 105] on link "Active Orders" at bounding box center [1021, 113] width 147 height 16
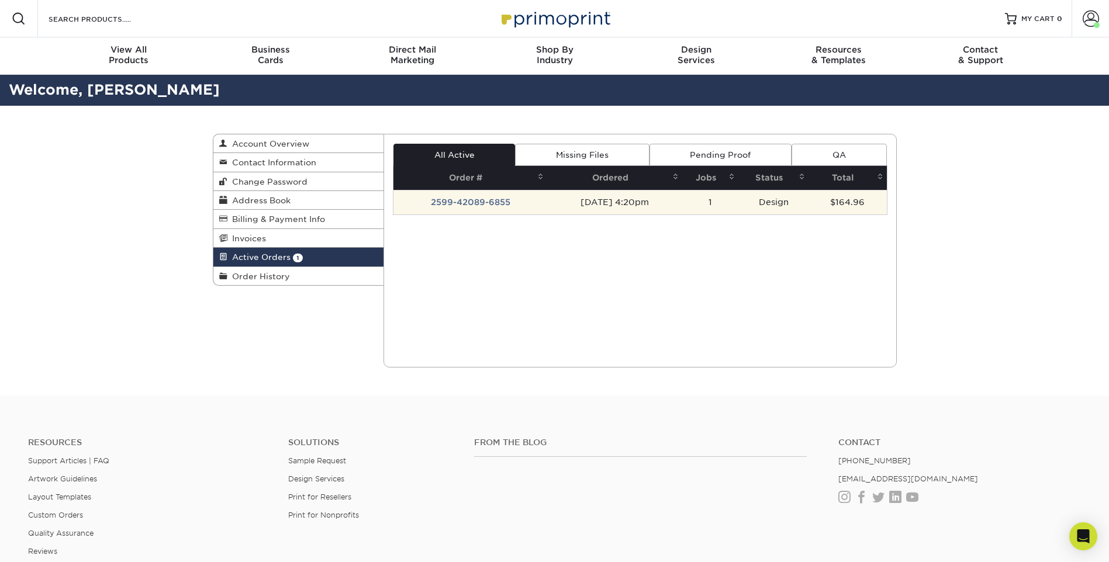
click at [487, 202] on td "2599-42089-6855" at bounding box center [470, 202] width 154 height 25
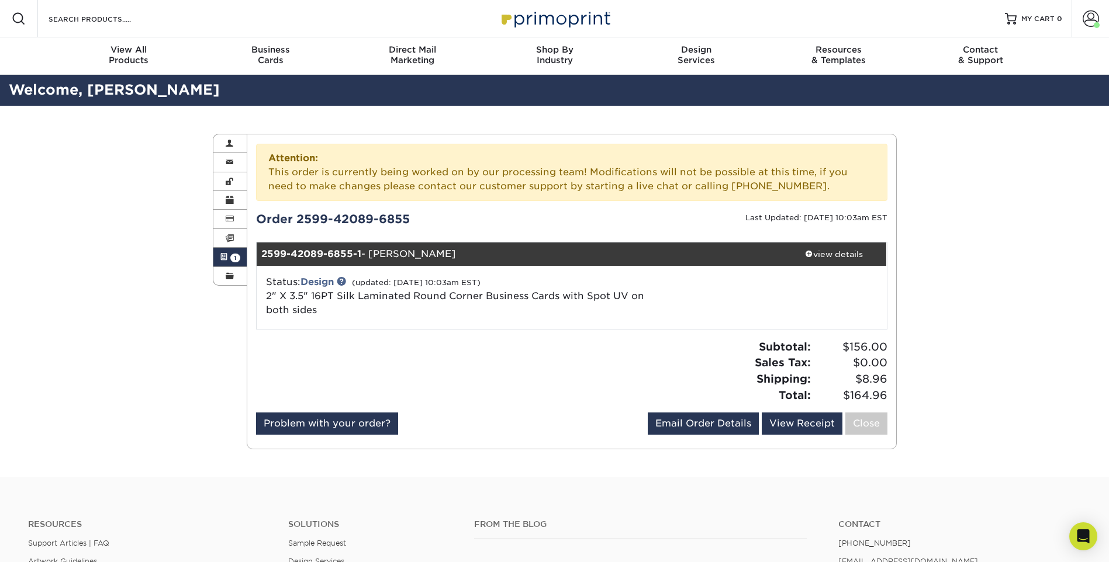
click at [226, 254] on span at bounding box center [224, 256] width 8 height 9
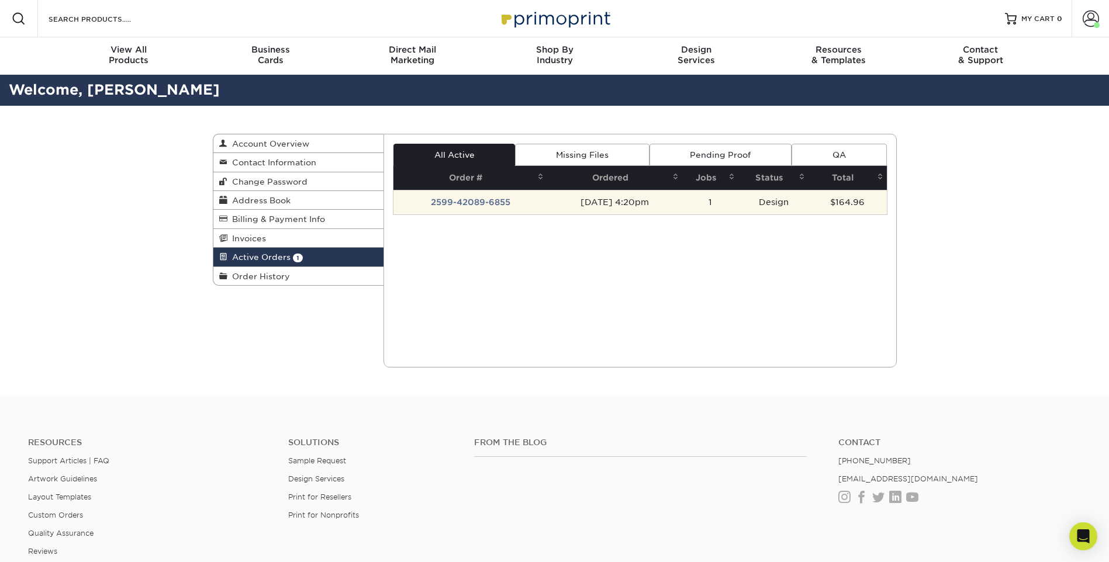
click at [434, 203] on td "2599-42089-6855" at bounding box center [470, 202] width 154 height 25
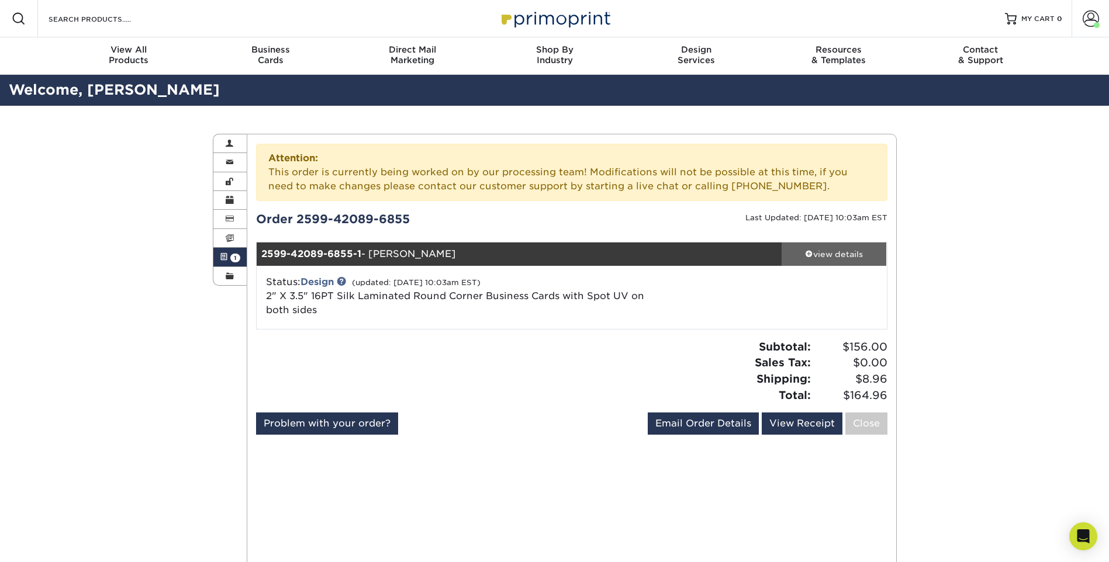
click at [826, 250] on div "view details" at bounding box center [833, 254] width 105 height 12
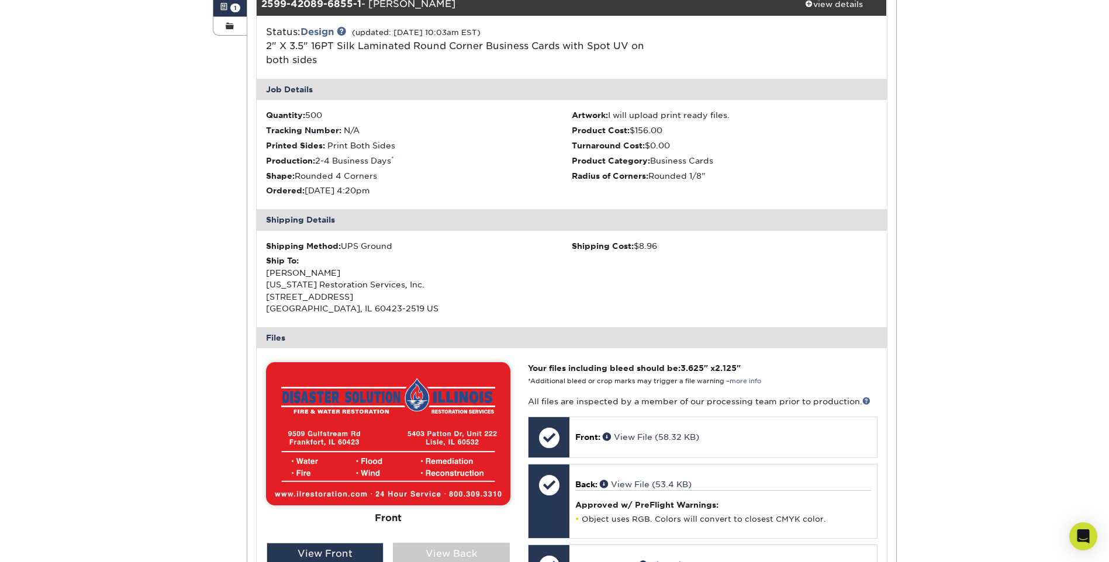
scroll to position [292, 0]
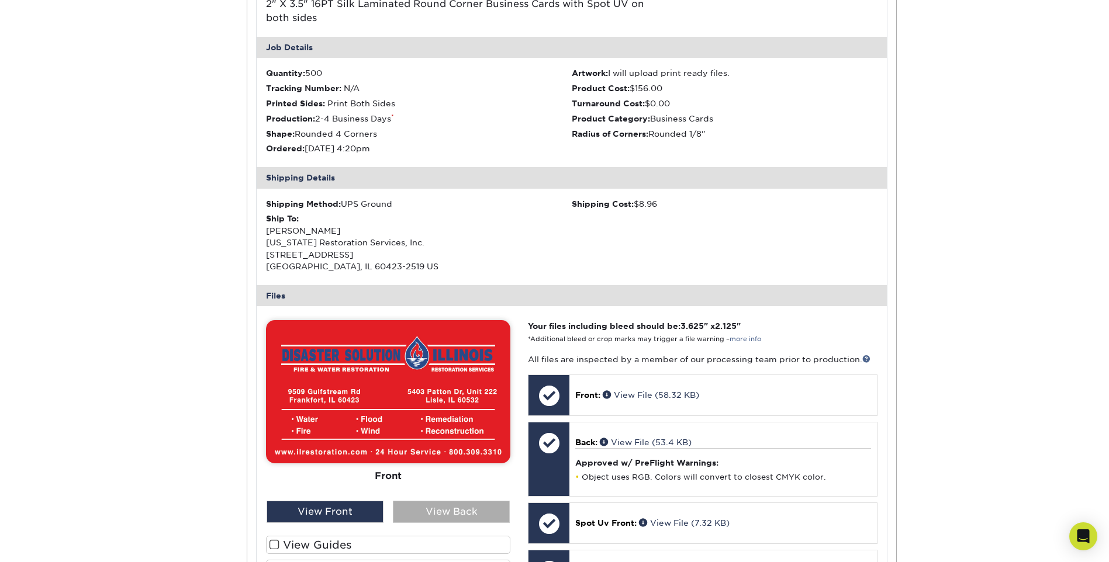
click at [451, 508] on div "View Back" at bounding box center [451, 512] width 117 height 22
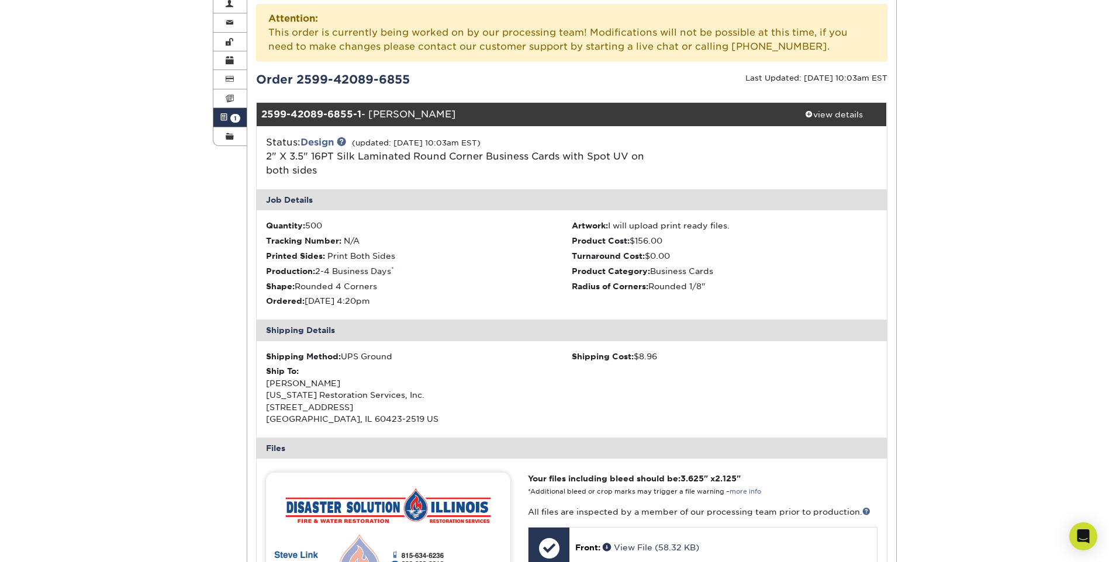
scroll to position [117, 0]
